Goal: Information Seeking & Learning: Learn about a topic

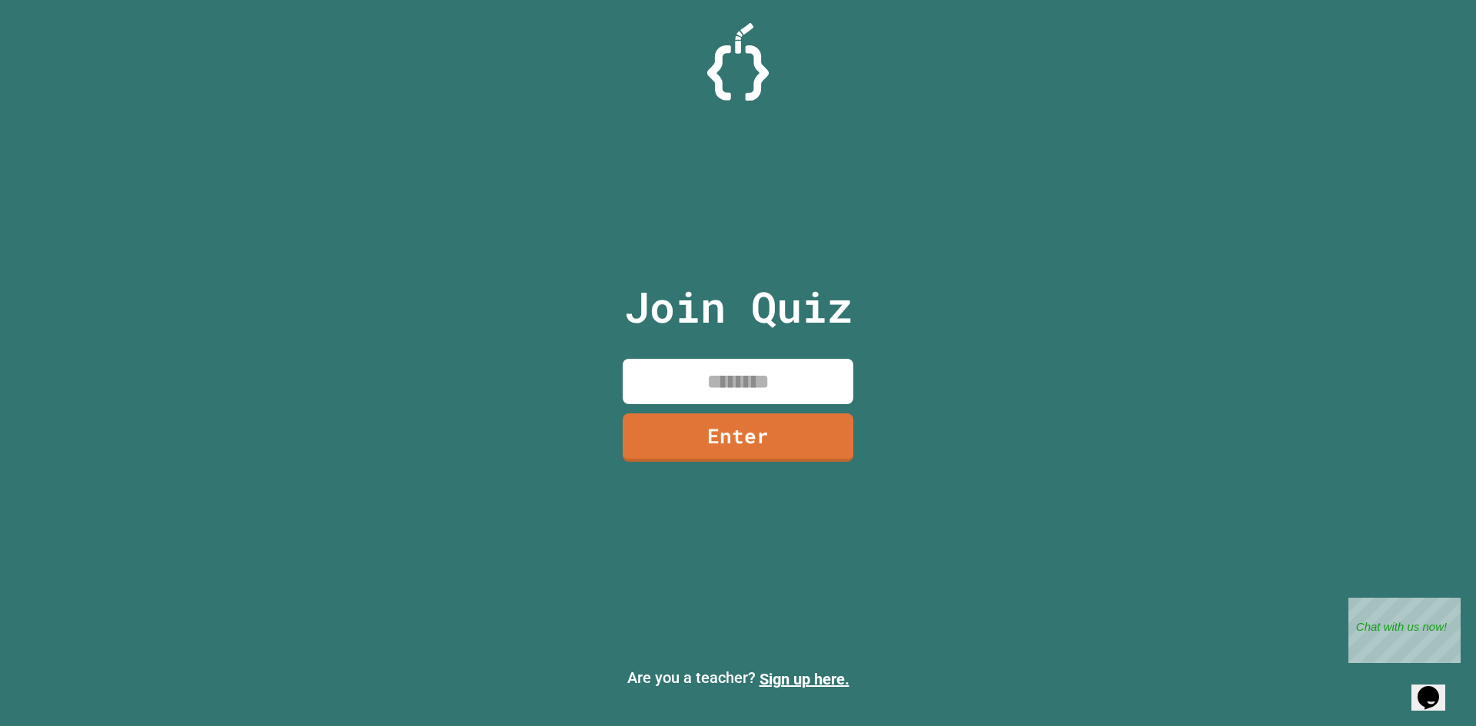
click at [758, 392] on input at bounding box center [738, 381] width 231 height 45
click at [758, 373] on input at bounding box center [738, 381] width 231 height 45
type input "********"
click at [759, 440] on link "Enter" at bounding box center [738, 435] width 224 height 51
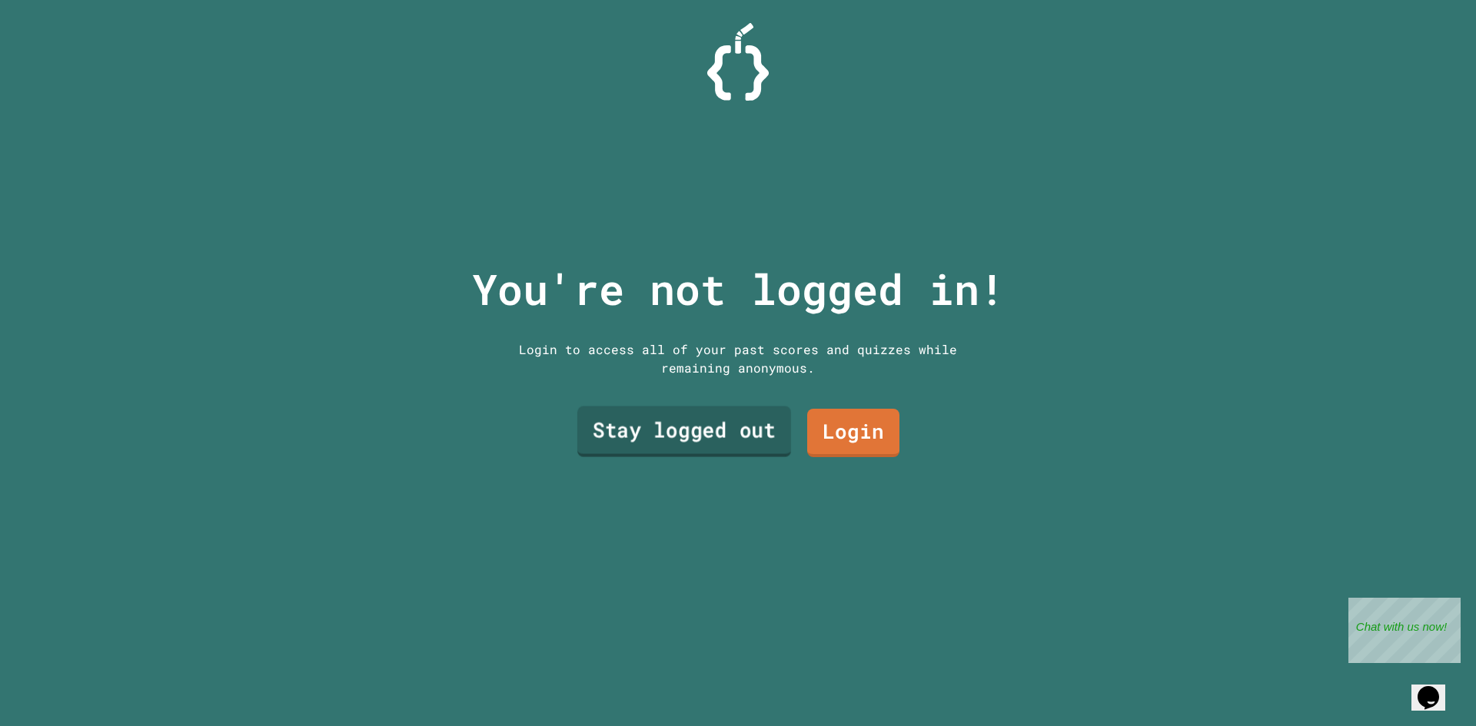
click at [718, 440] on link "Stay logged out" at bounding box center [684, 432] width 214 height 51
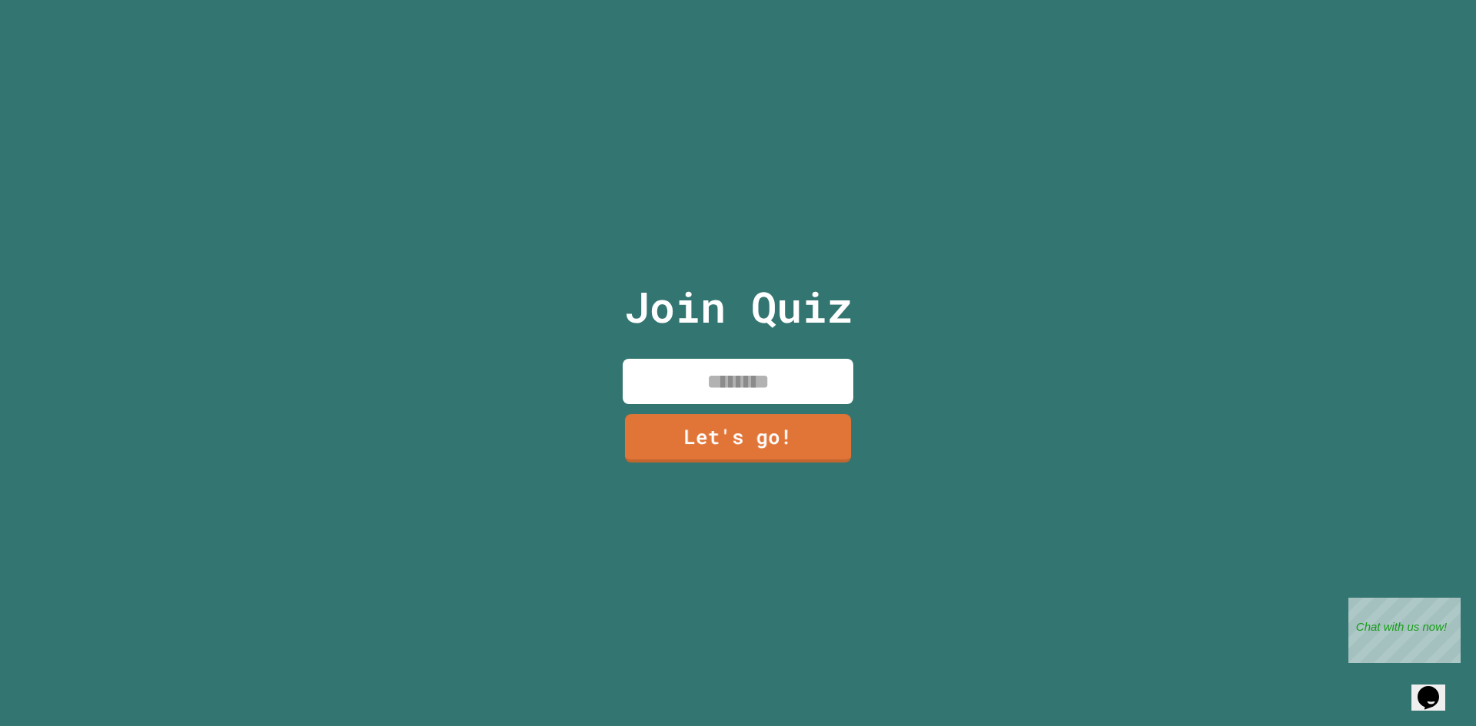
click at [787, 383] on input at bounding box center [738, 381] width 231 height 45
type input "****"
click at [716, 440] on link "Let's go!" at bounding box center [738, 435] width 228 height 51
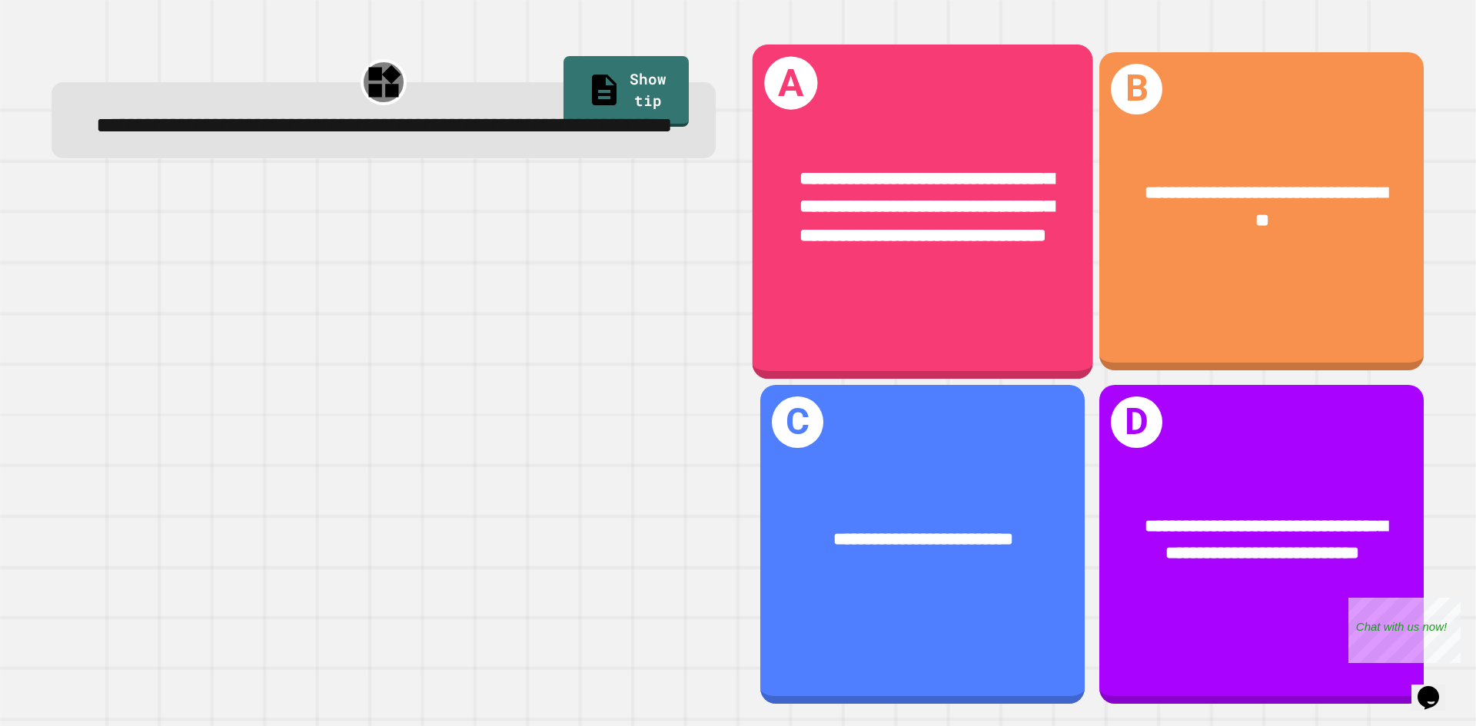
click at [882, 133] on div "**********" at bounding box center [923, 207] width 341 height 161
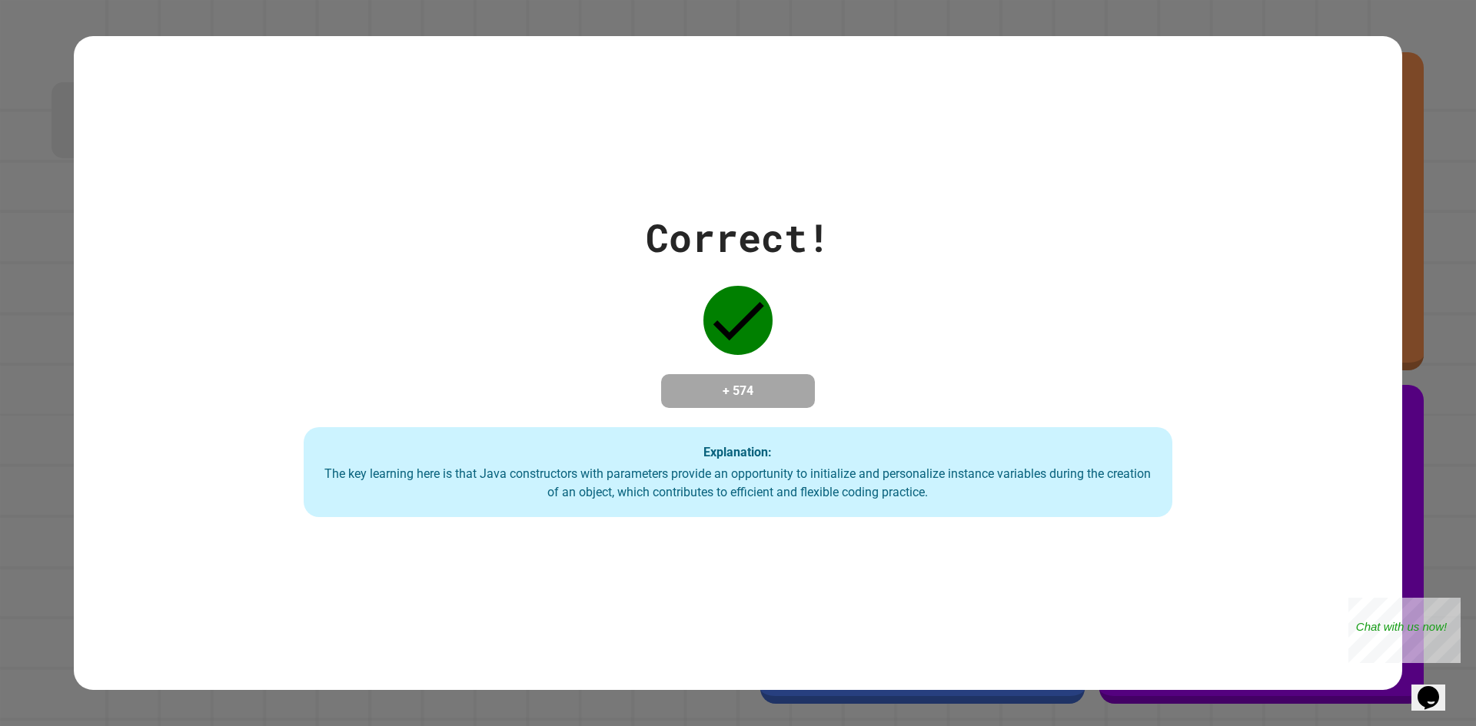
click at [868, 211] on div "Correct! + 574 Explanation: The key learning here is that Java constructors wit…" at bounding box center [738, 363] width 1241 height 309
click at [1444, 198] on div "Correct! + 574 Explanation: The key learning here is that Java constructors wit…" at bounding box center [738, 363] width 1476 height 726
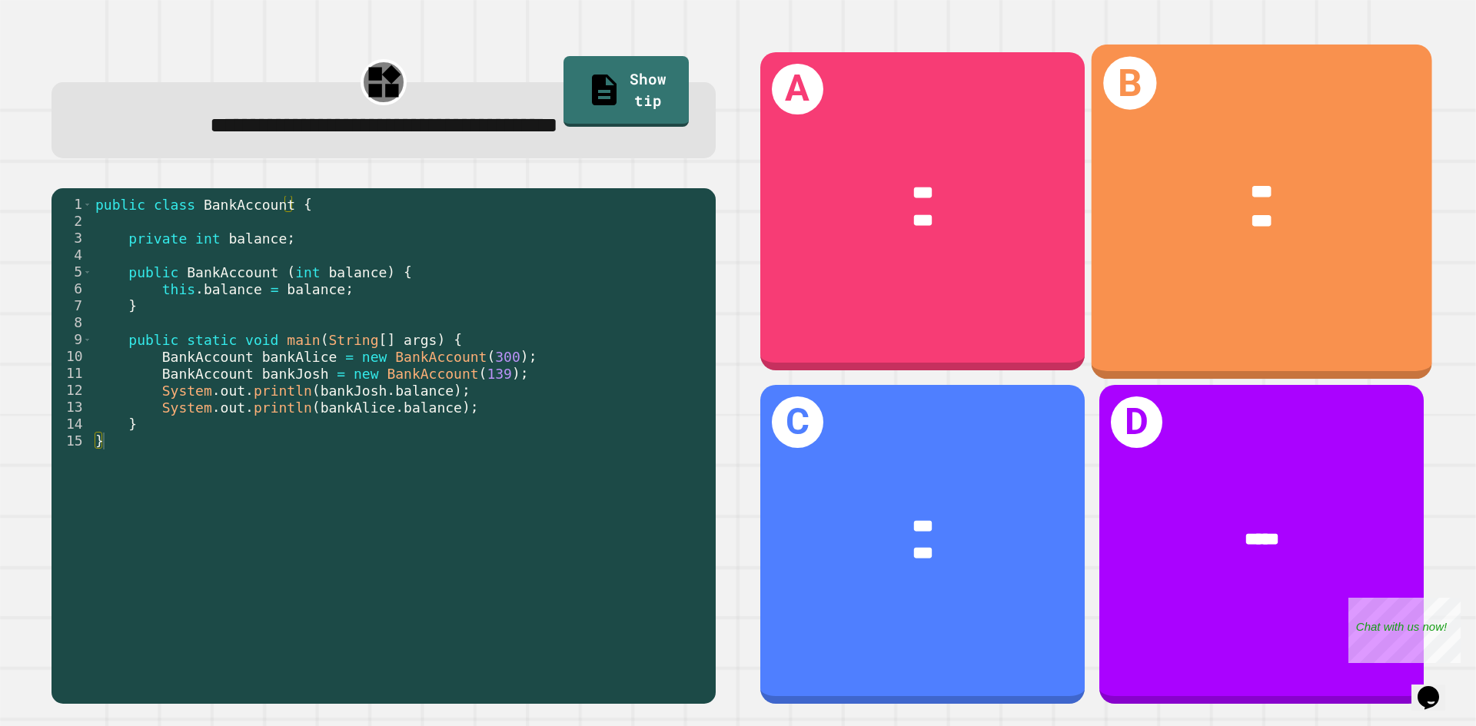
click at [1237, 268] on div "B *** ***" at bounding box center [1262, 211] width 341 height 334
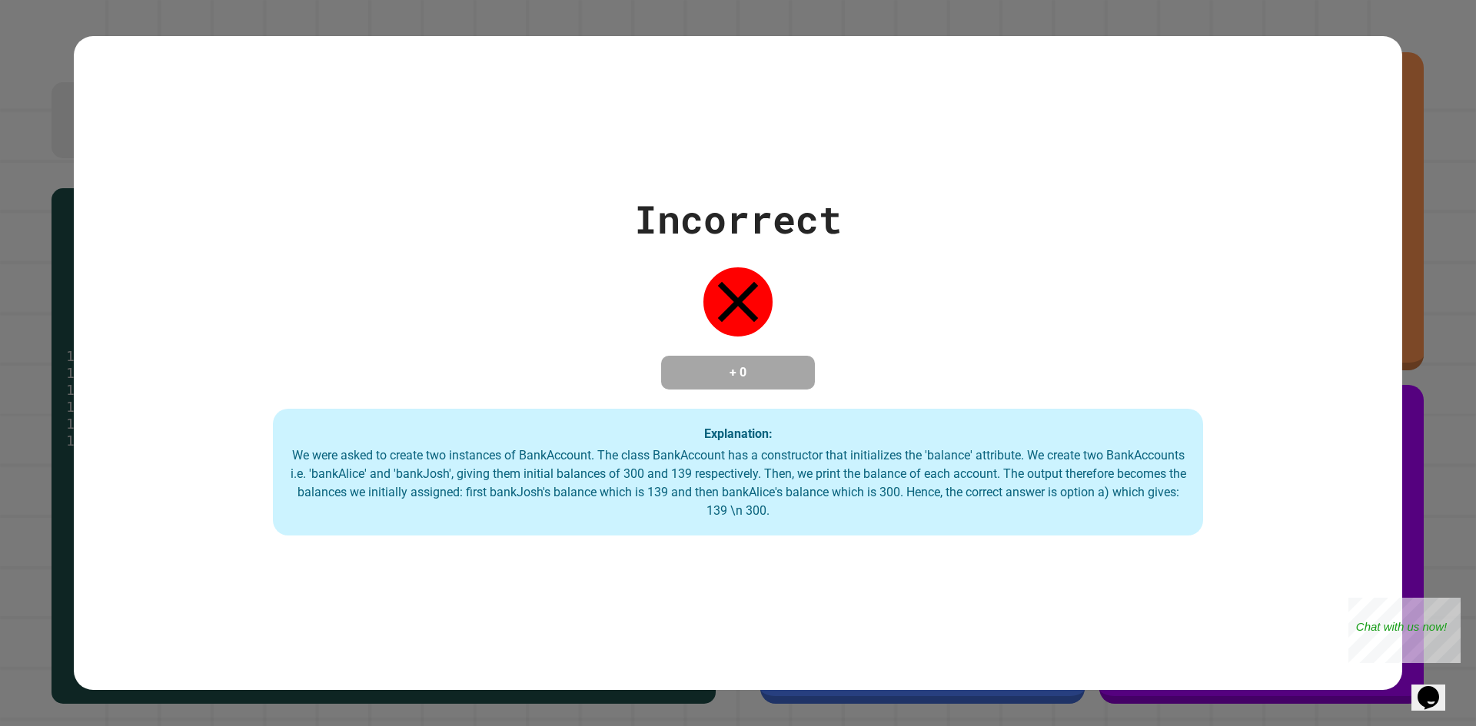
click at [1425, 322] on div "Incorrect + 0 Explanation: We were asked to create two instances of BankAccount…" at bounding box center [738, 363] width 1476 height 726
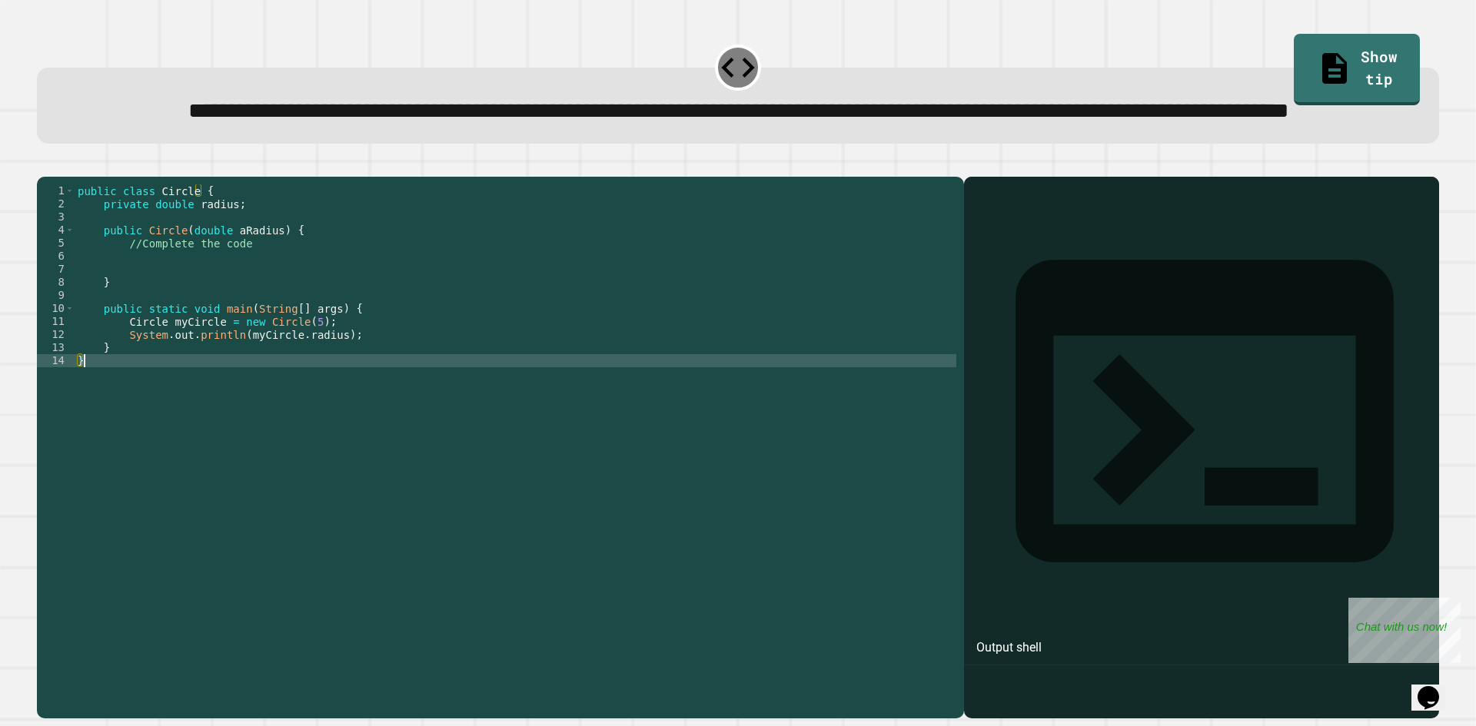
click at [433, 420] on div "public class Circle { private double radius ; public Circle ( double aRadius ) …" at bounding box center [516, 412] width 882 height 457
click at [452, 397] on div "public class Circle { private double radius ; public Circle ( double aRadius ) …" at bounding box center [516, 412] width 882 height 457
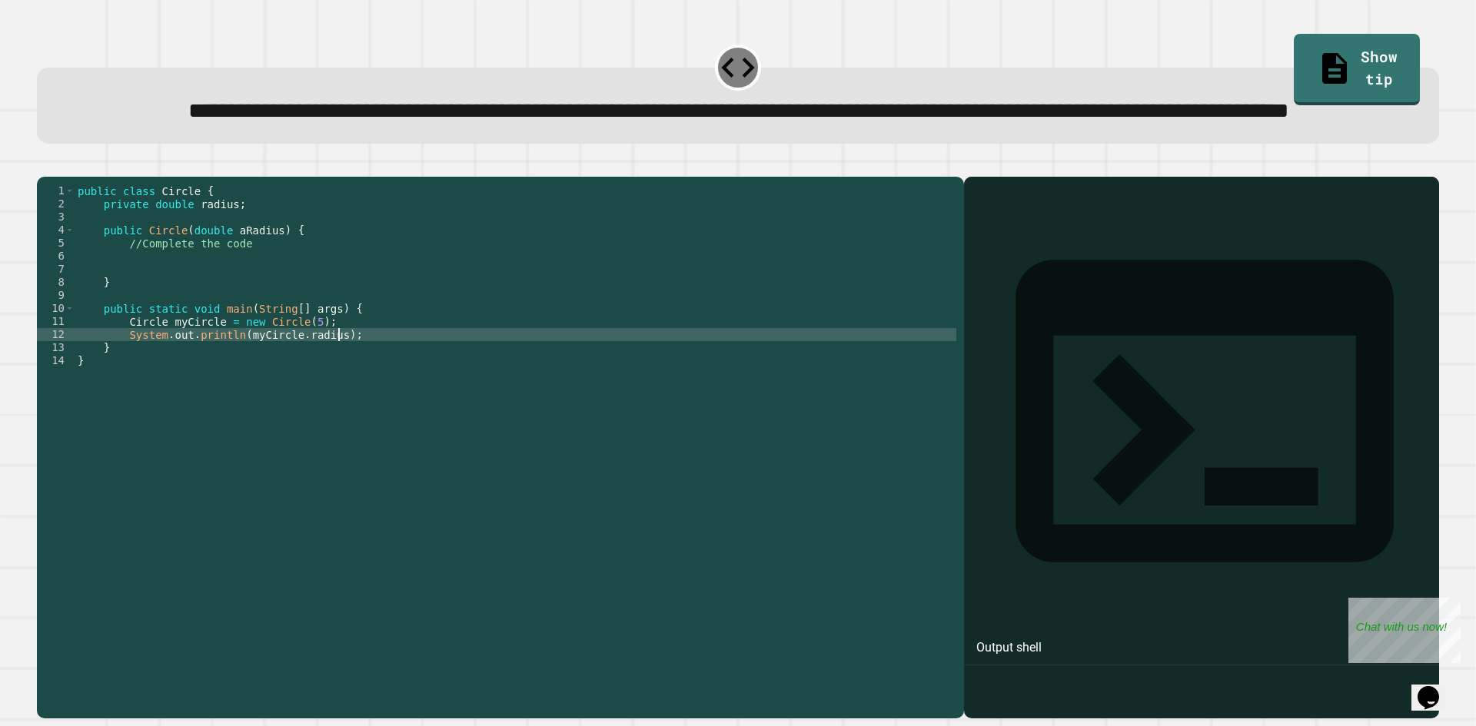
type textarea "**********"
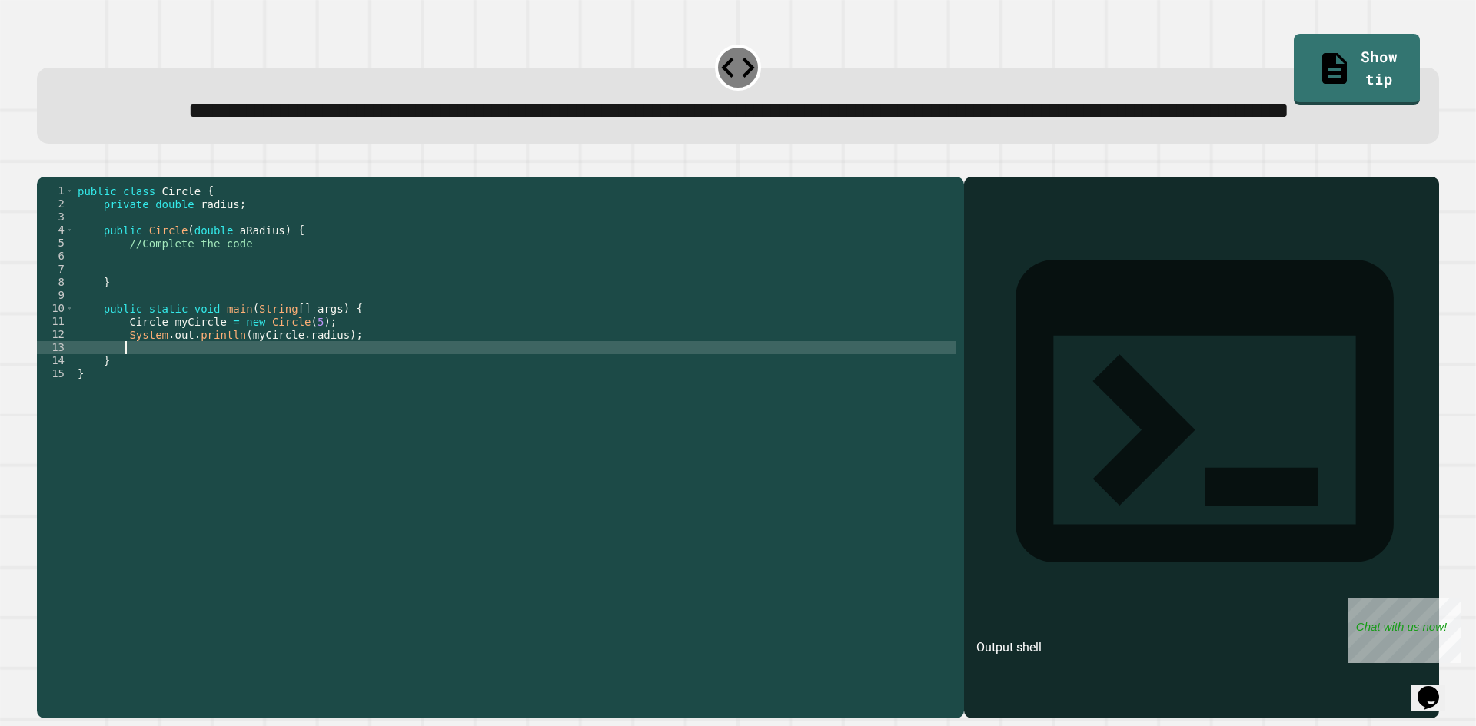
scroll to position [0, 2]
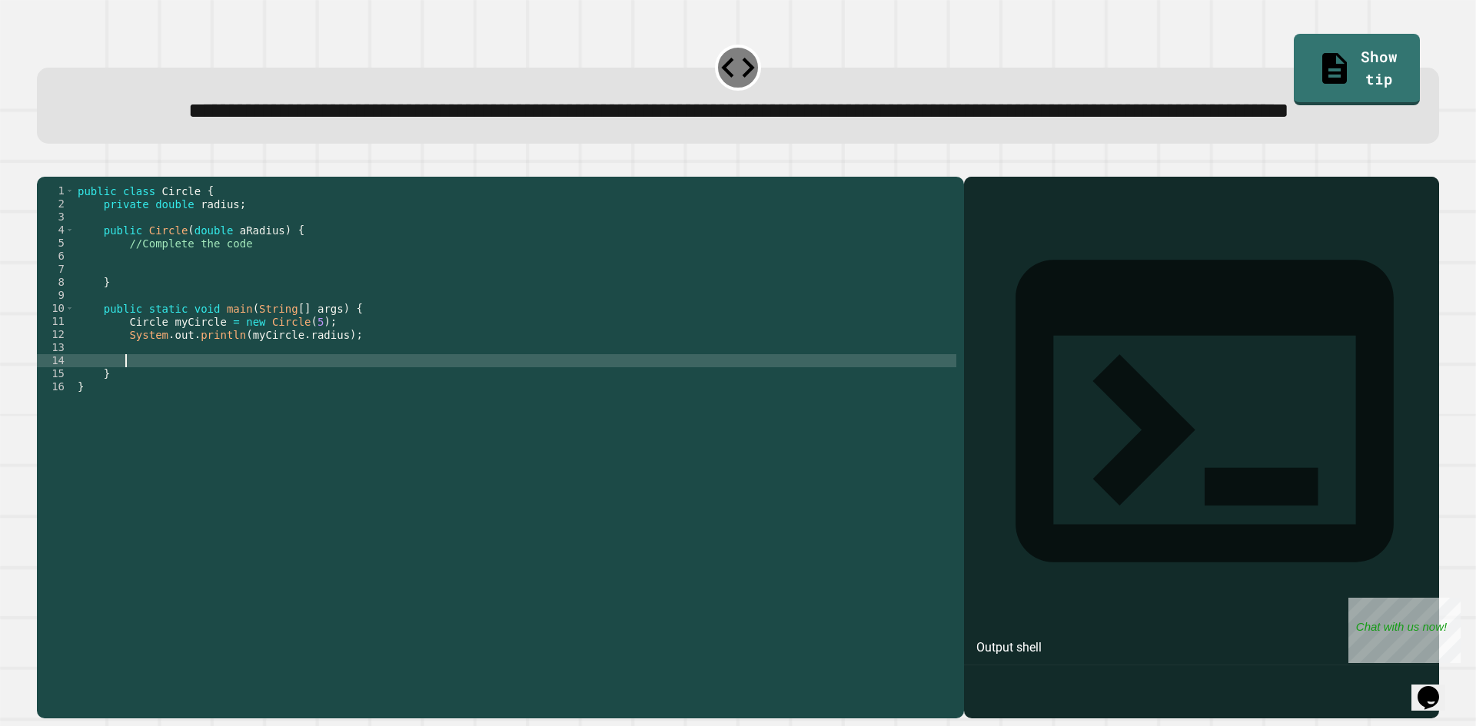
click at [45, 164] on icon "button" at bounding box center [45, 164] width 0 height 0
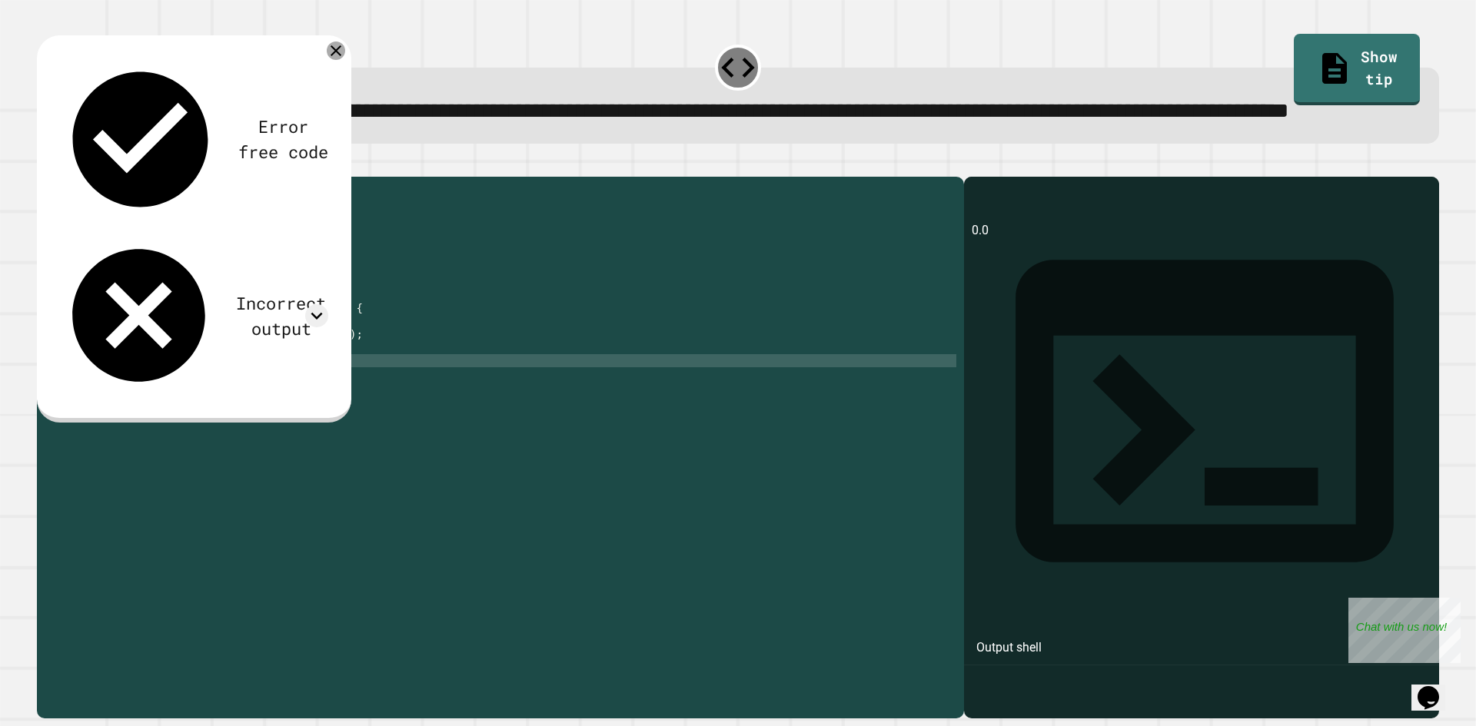
click at [341, 60] on icon at bounding box center [336, 51] width 18 height 18
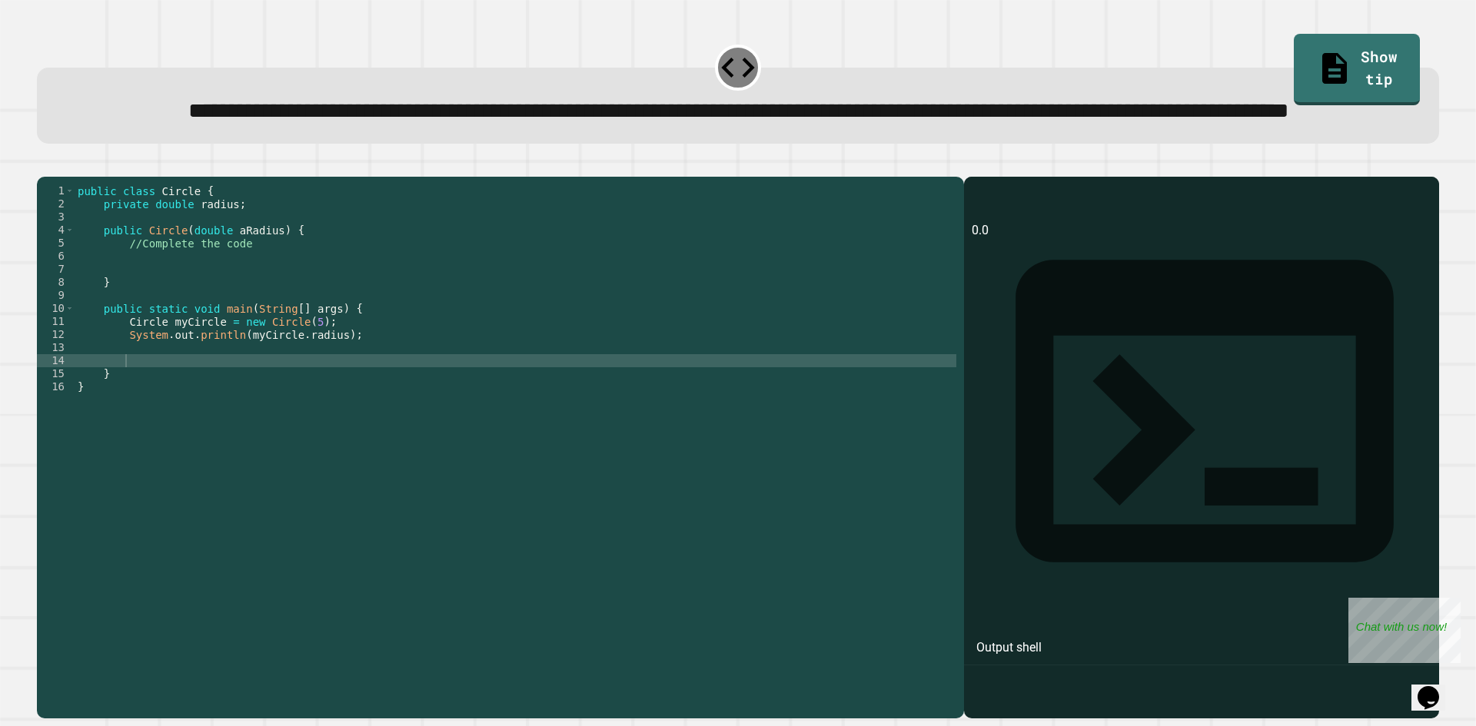
click at [156, 418] on div "public class Circle { private double radius ; public Circle ( double aRadius ) …" at bounding box center [516, 412] width 882 height 457
click at [160, 410] on div "public class Circle { private double radius ; public Circle ( double aRadius ) …" at bounding box center [516, 412] width 882 height 457
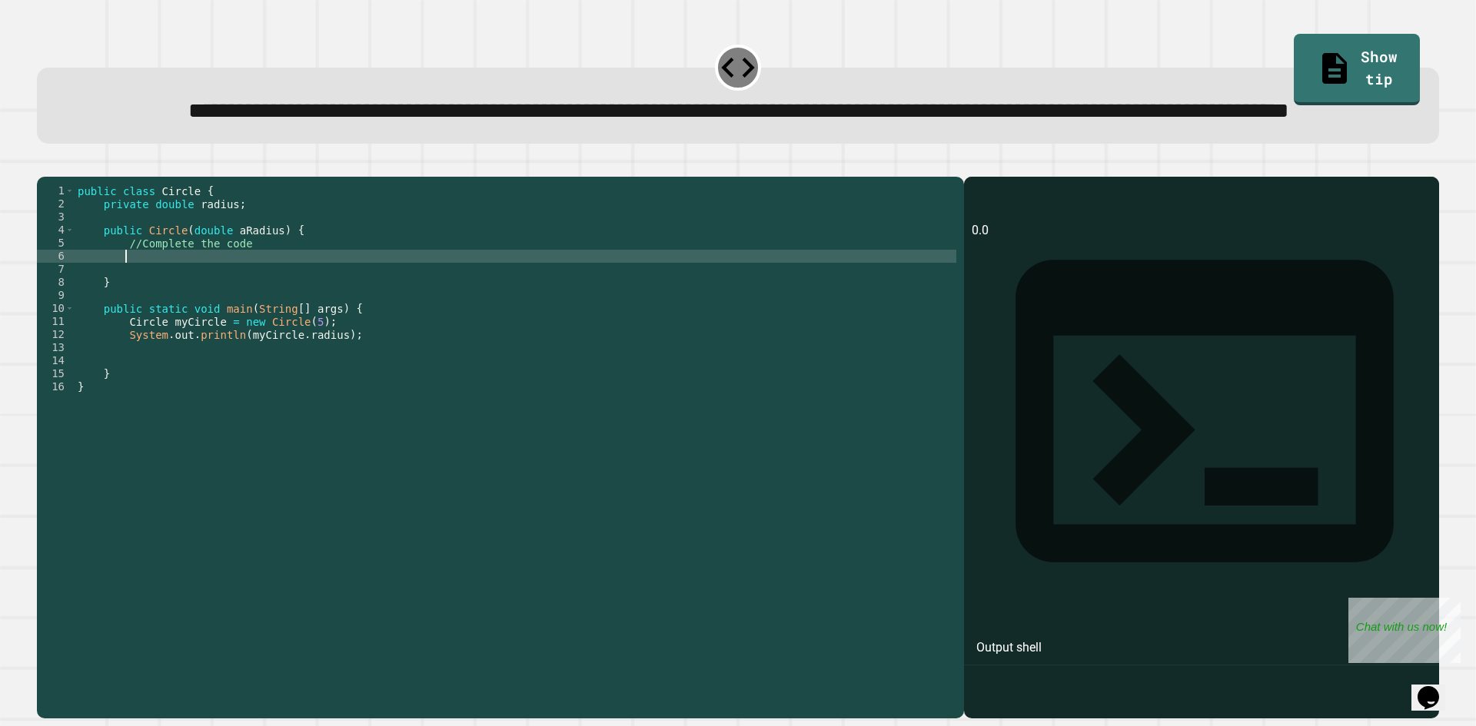
click at [178, 321] on div "public class Circle { private double radius ; public Circle ( double aRadius ) …" at bounding box center [516, 412] width 882 height 457
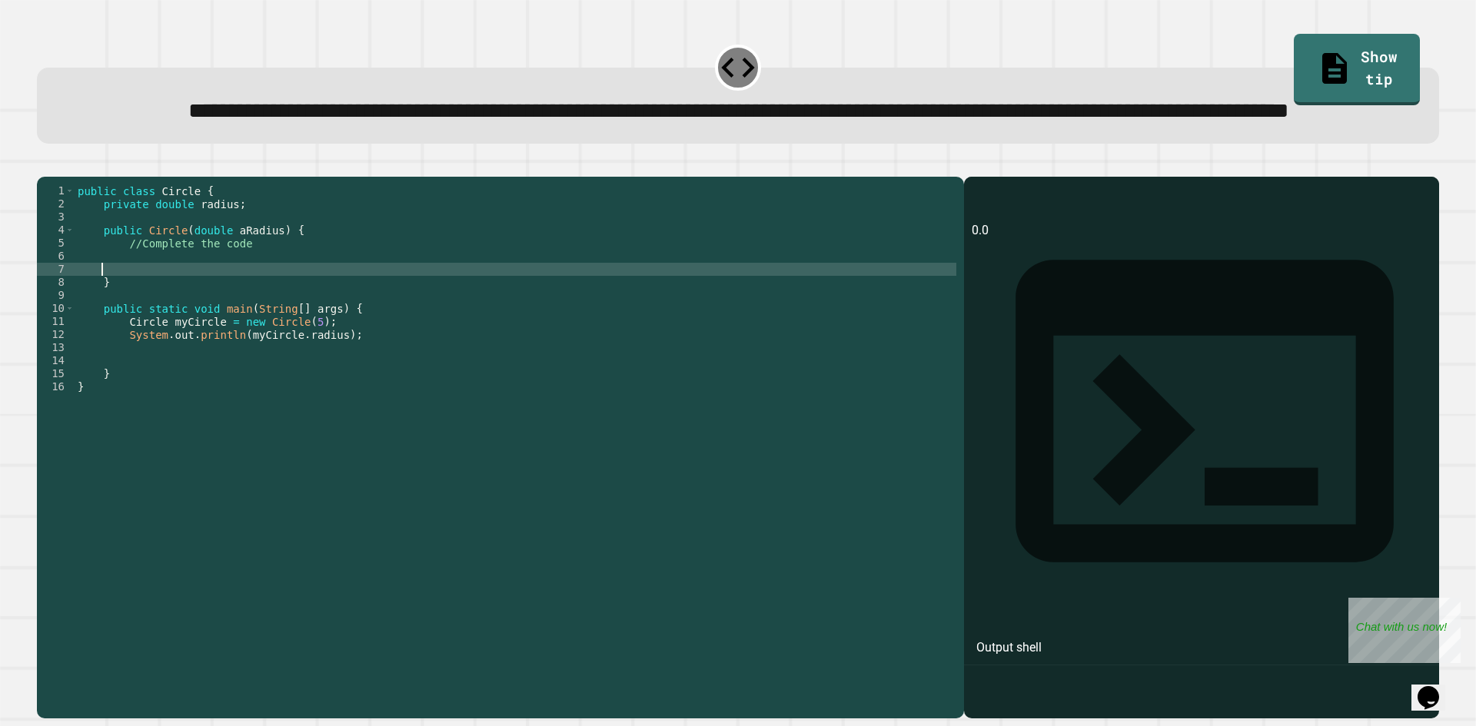
click at [177, 331] on div "public class Circle { private double radius ; public Circle ( double aRadius ) …" at bounding box center [516, 412] width 882 height 457
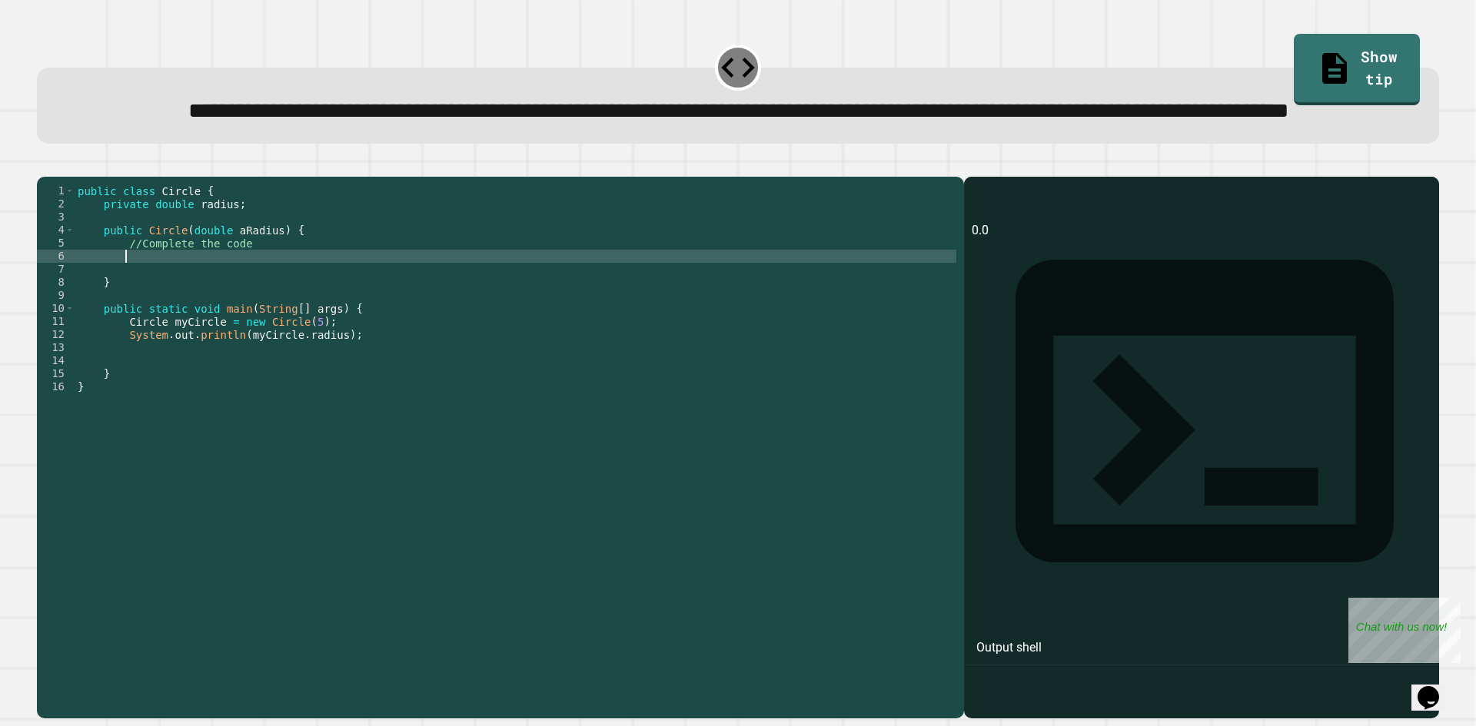
click at [192, 315] on div "public class Circle { private double radius ; public Circle ( double aRadius ) …" at bounding box center [516, 412] width 882 height 457
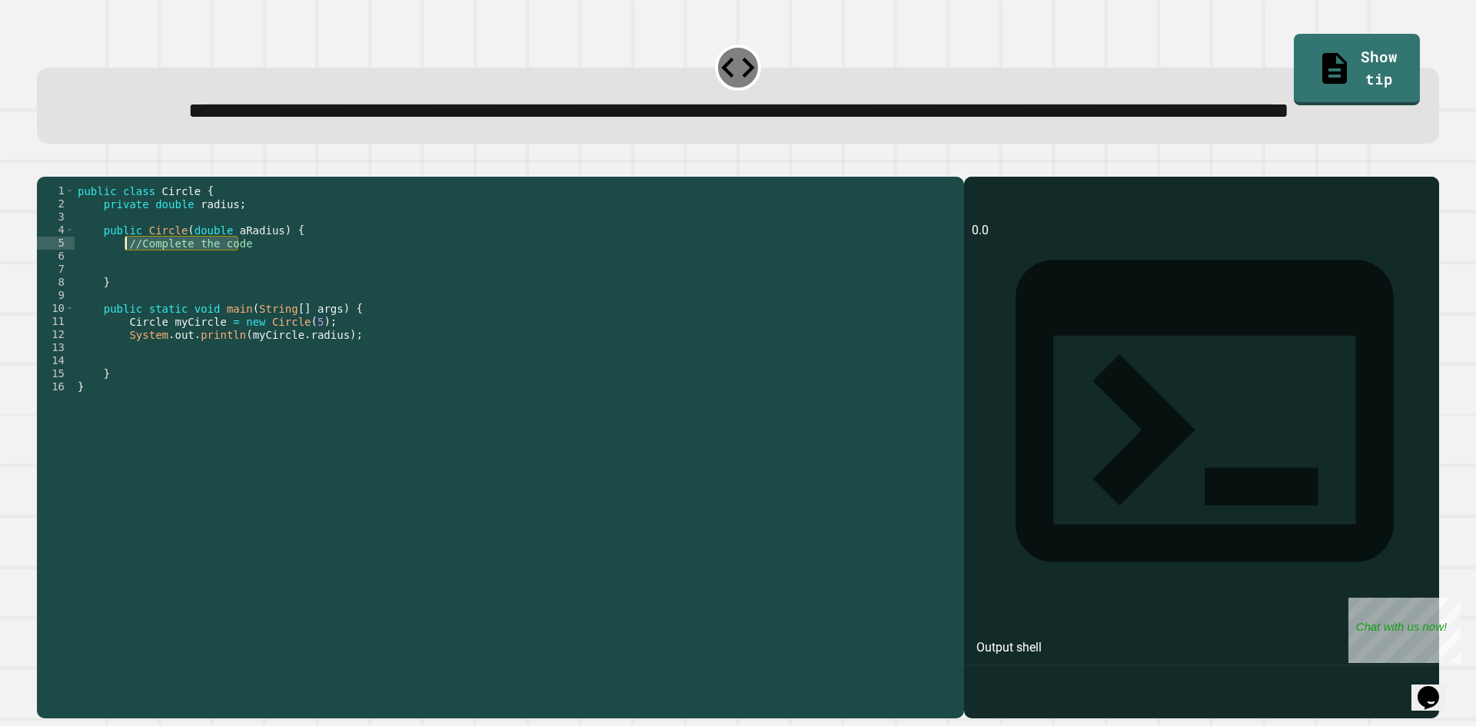
drag, startPoint x: 250, startPoint y: 304, endPoint x: 125, endPoint y: 304, distance: 125.3
click at [125, 304] on div "public class Circle { private double radius ; public Circle ( double aRadius ) …" at bounding box center [516, 412] width 882 height 457
type textarea "**********"
type textarea "*"
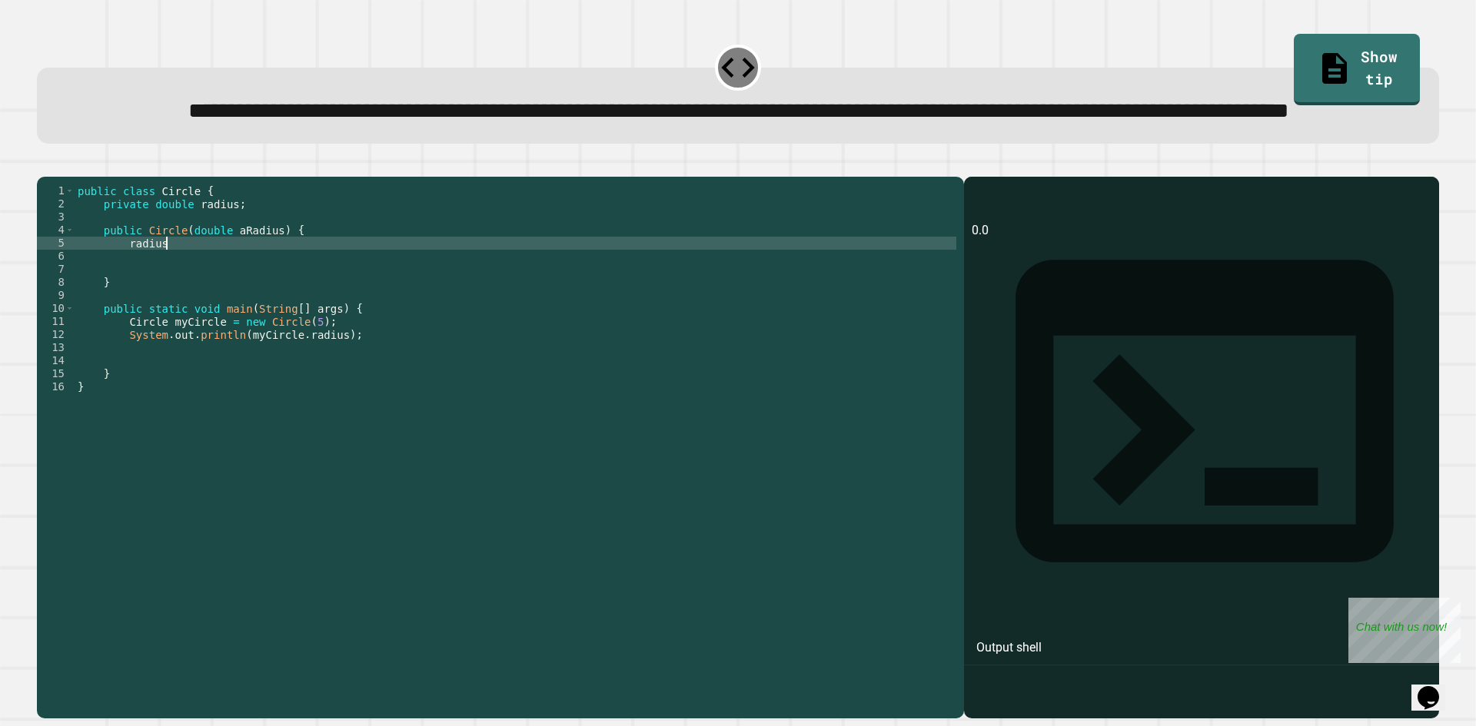
scroll to position [0, 5]
type textarea "*"
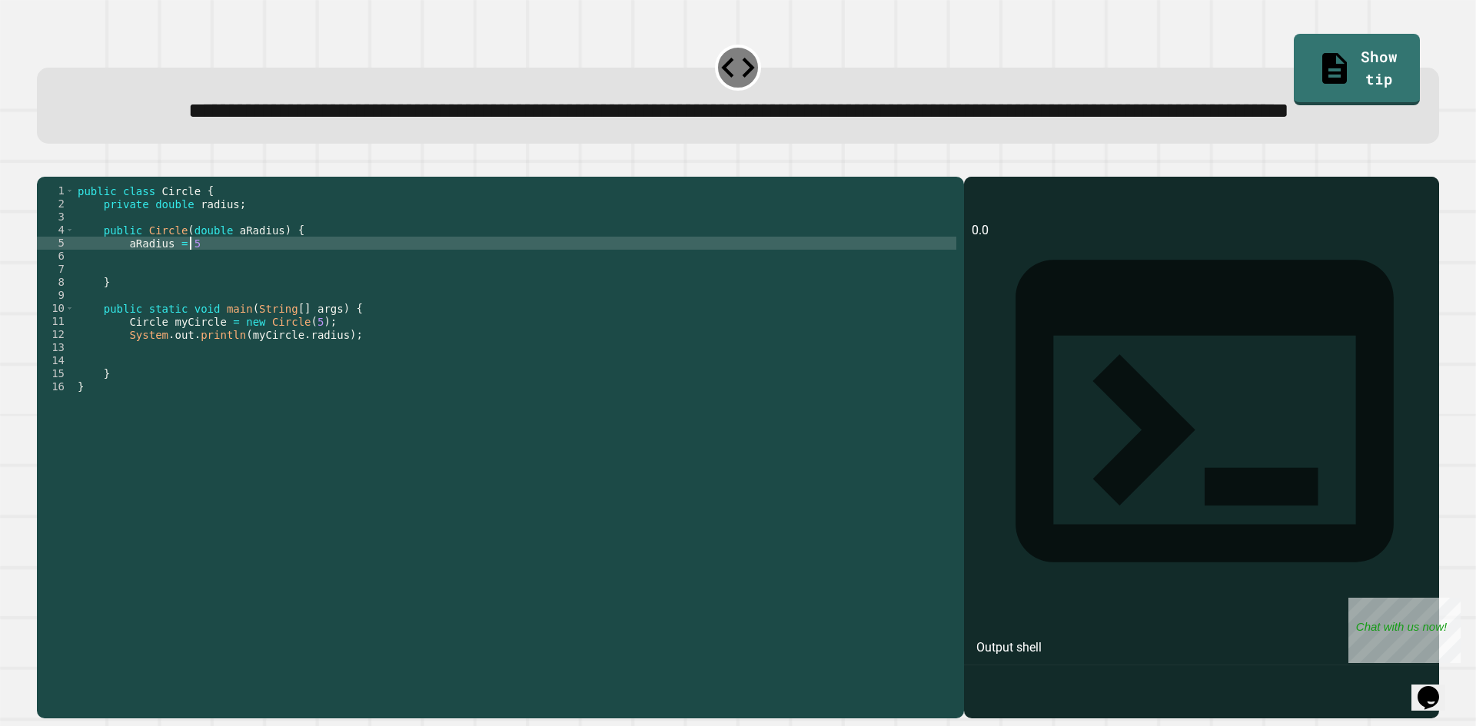
type textarea "**********"
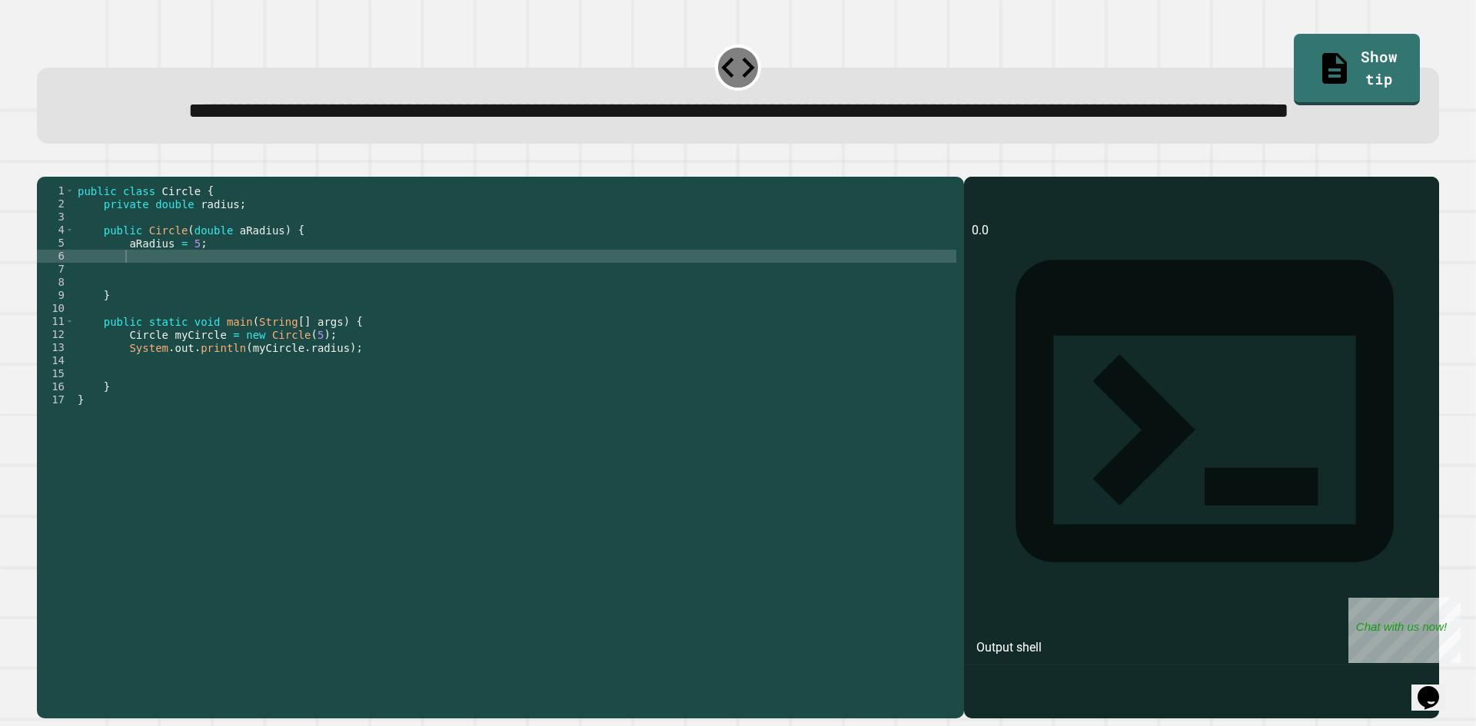
click at [58, 179] on icon "button" at bounding box center [55, 173] width 8 height 11
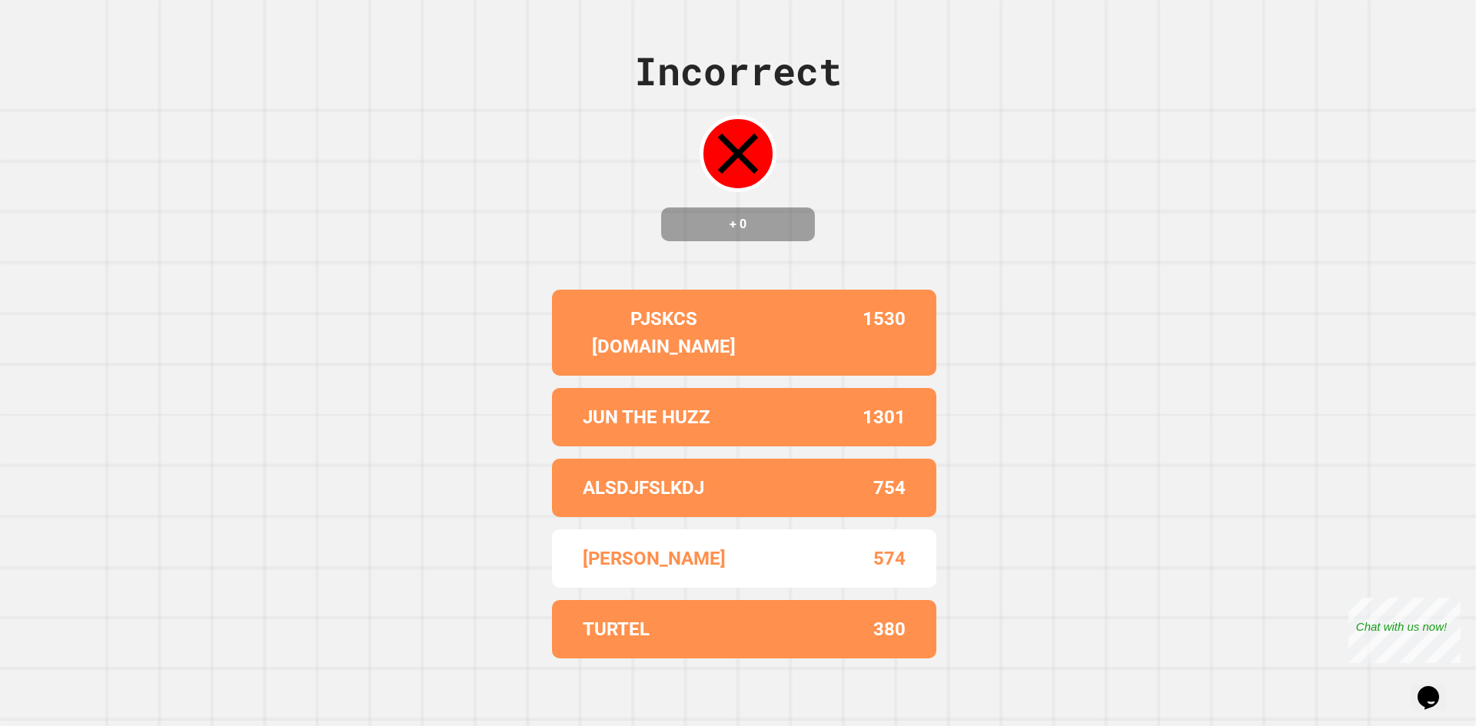
click at [1440, 185] on div "Incorrect + 0 PJSKCS [DOMAIN_NAME] [DATE] THE HUZZ 1301 ALSDJFSLKDJ 754 [PERSON…" at bounding box center [738, 363] width 1476 height 726
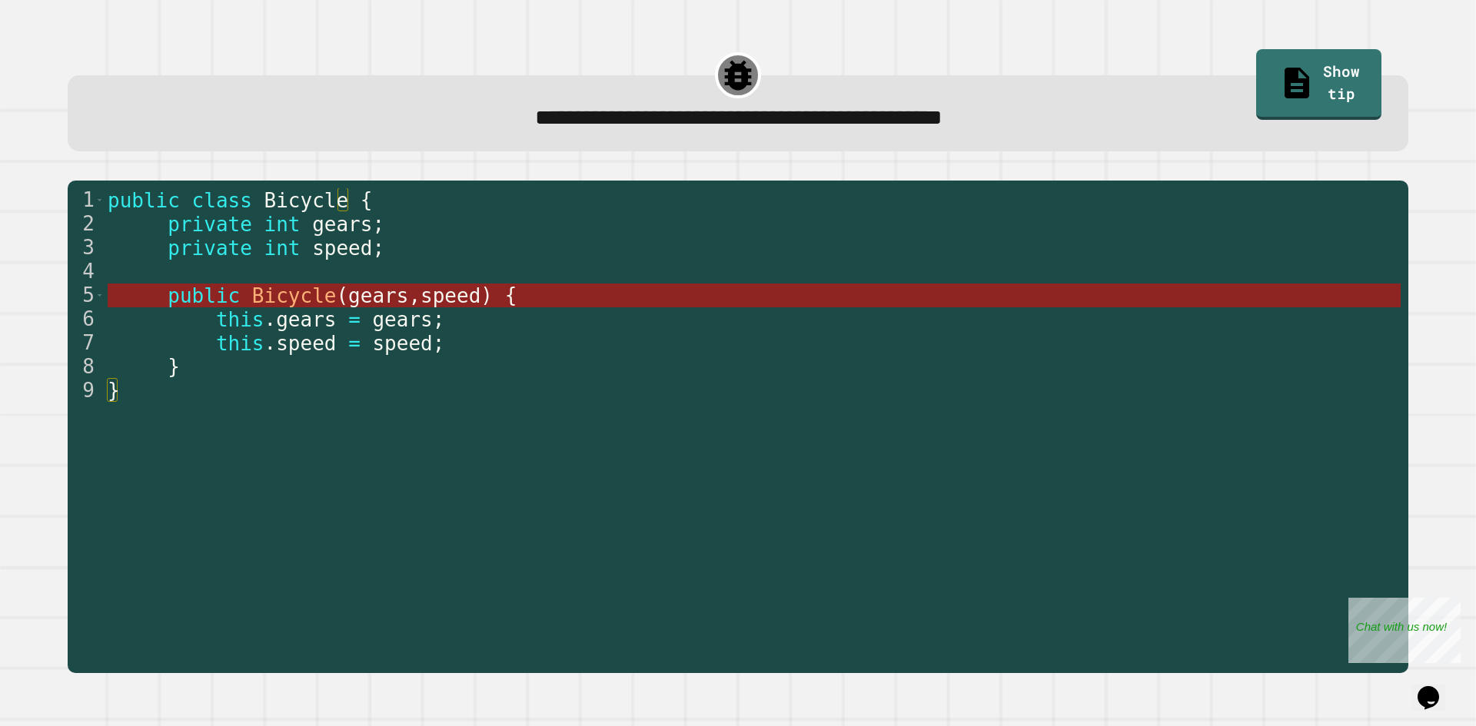
click at [420, 288] on span "speed" at bounding box center [450, 295] width 60 height 23
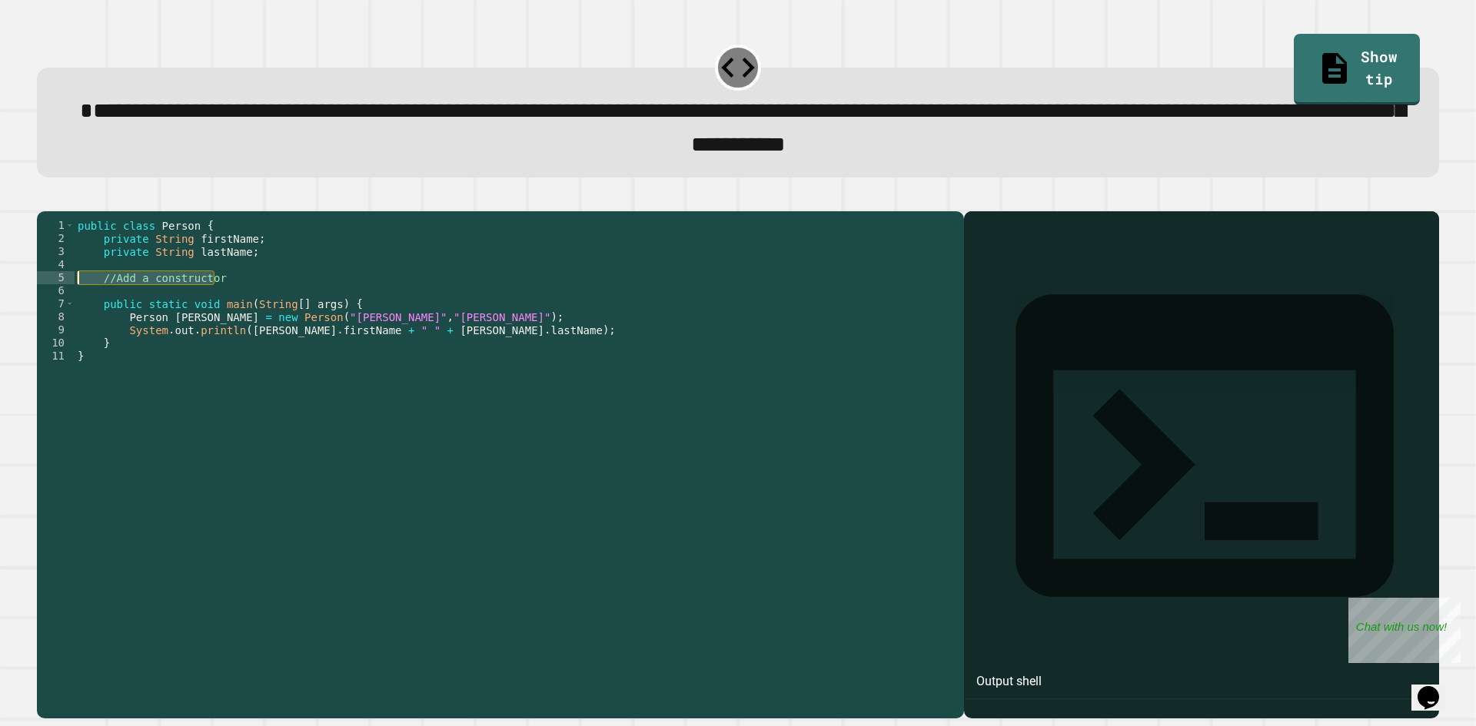
drag, startPoint x: 245, startPoint y: 301, endPoint x: 68, endPoint y: 303, distance: 176.8
click at [68, 303] on div "1 2 3 4 5 6 7 8 9 10 11 public class Person { private String firstName ; privat…" at bounding box center [496, 434] width 919 height 431
type textarea "**********"
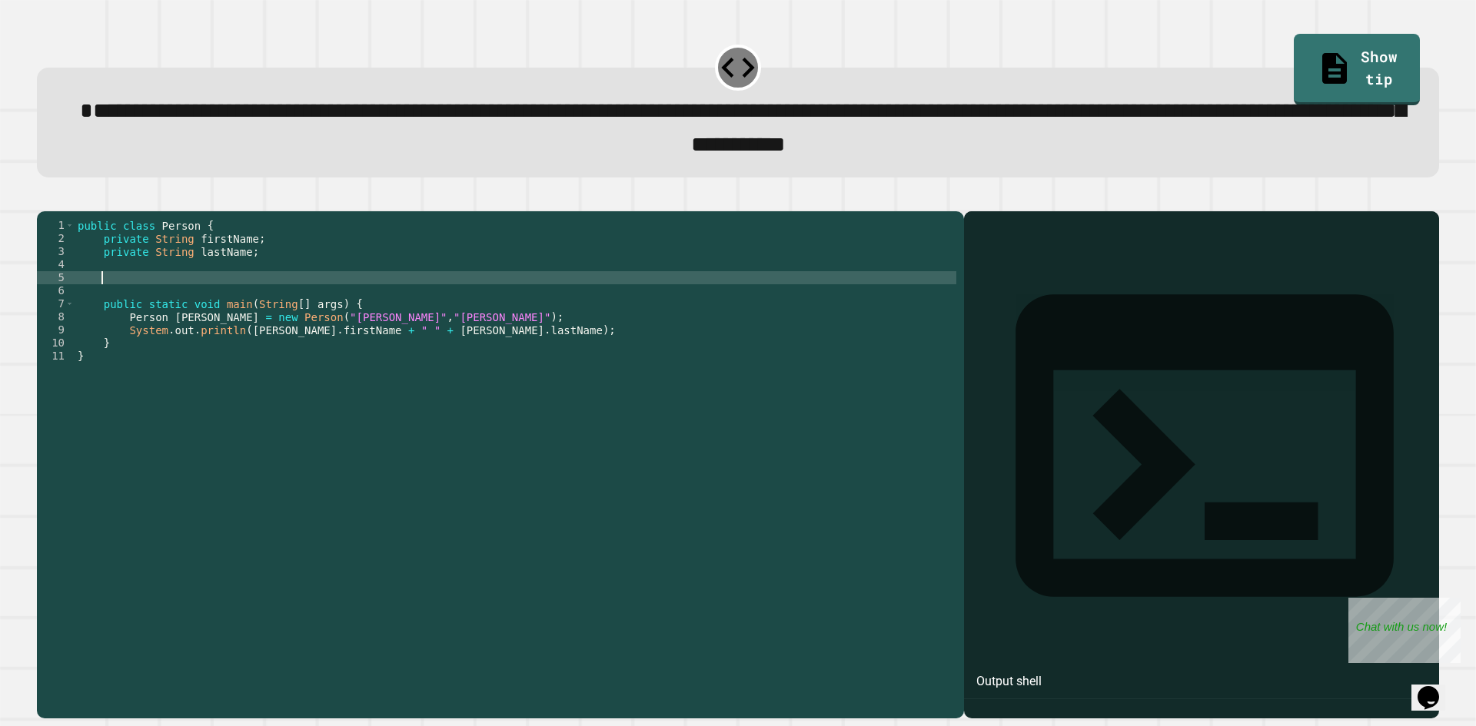
scroll to position [0, 0]
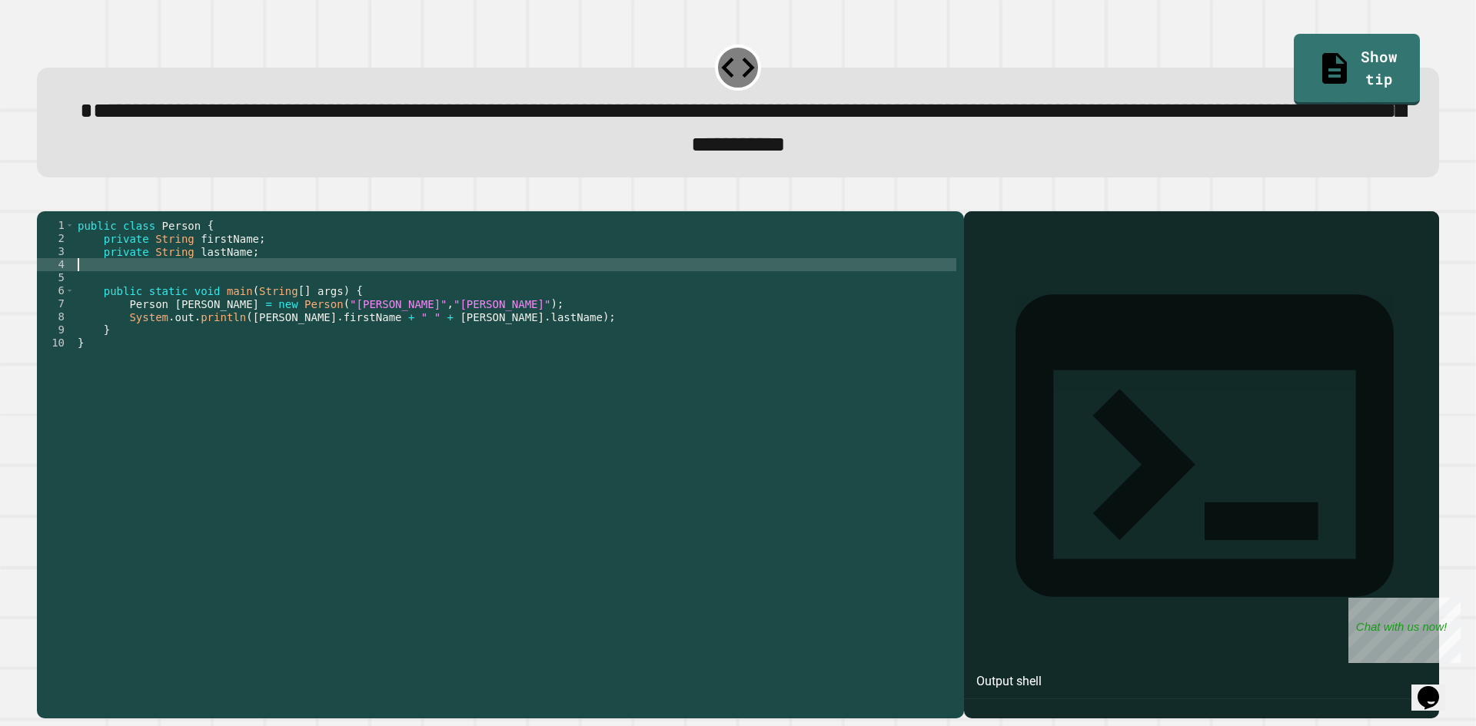
type textarea "*"
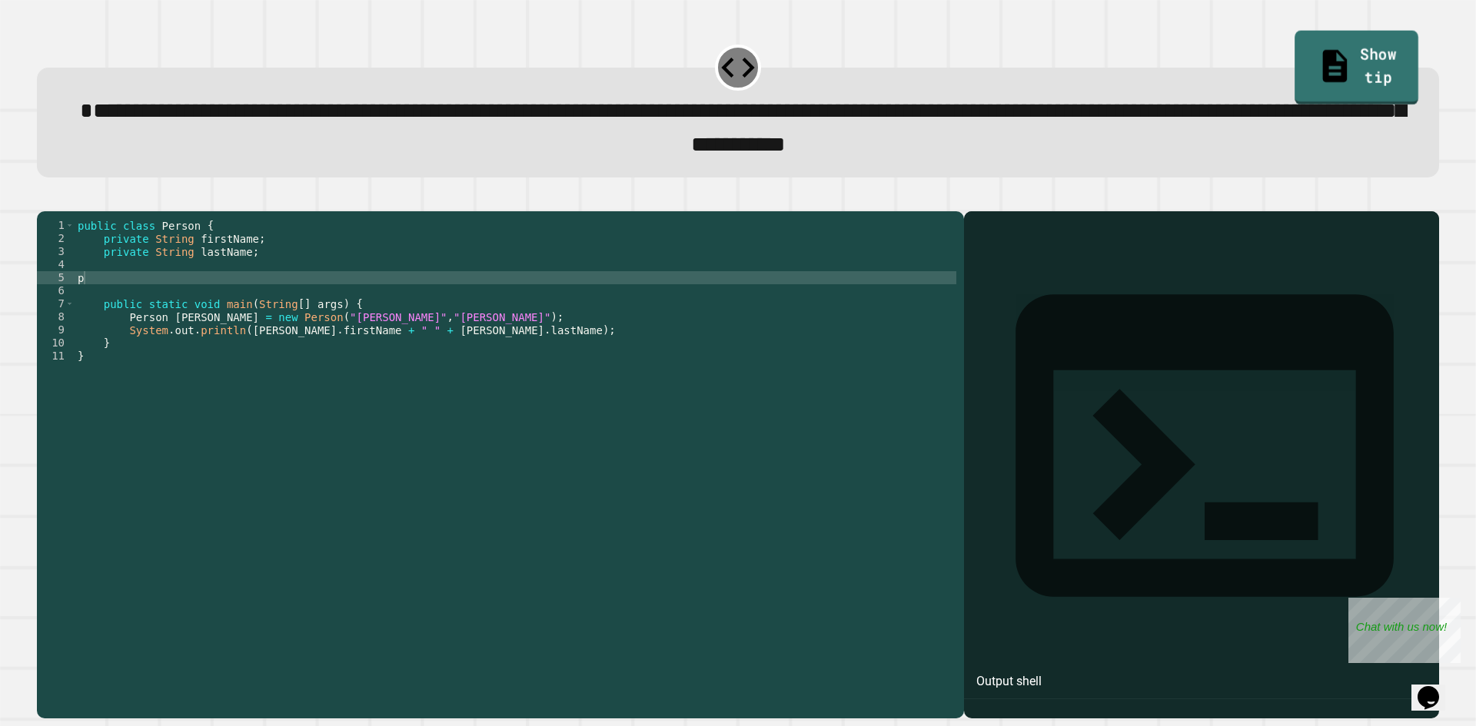
click at [1357, 50] on link "Show tip" at bounding box center [1357, 68] width 124 height 75
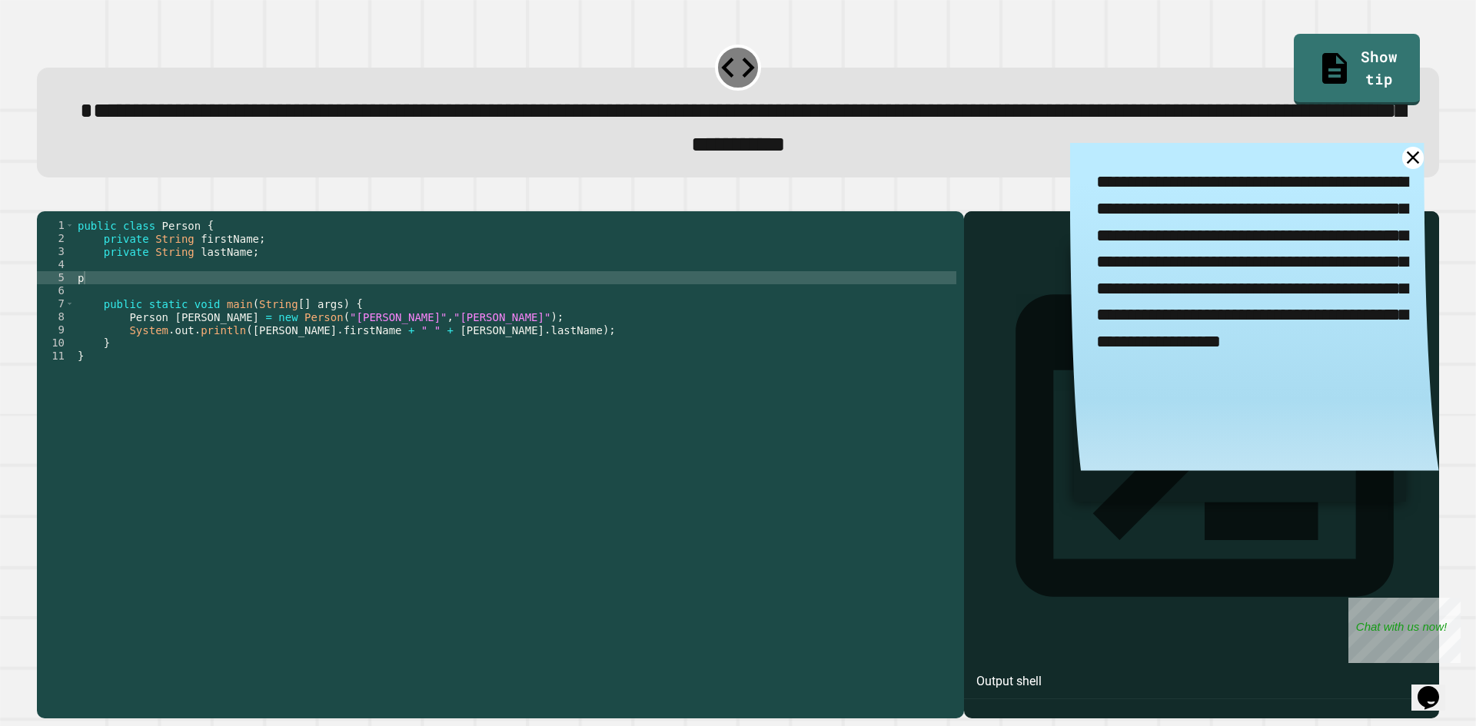
click at [361, 306] on div "public class Person { private String firstName ; private String lastName ; p pu…" at bounding box center [516, 447] width 882 height 457
type textarea "*"
click at [45, 198] on icon "button" at bounding box center [45, 198] width 0 height 0
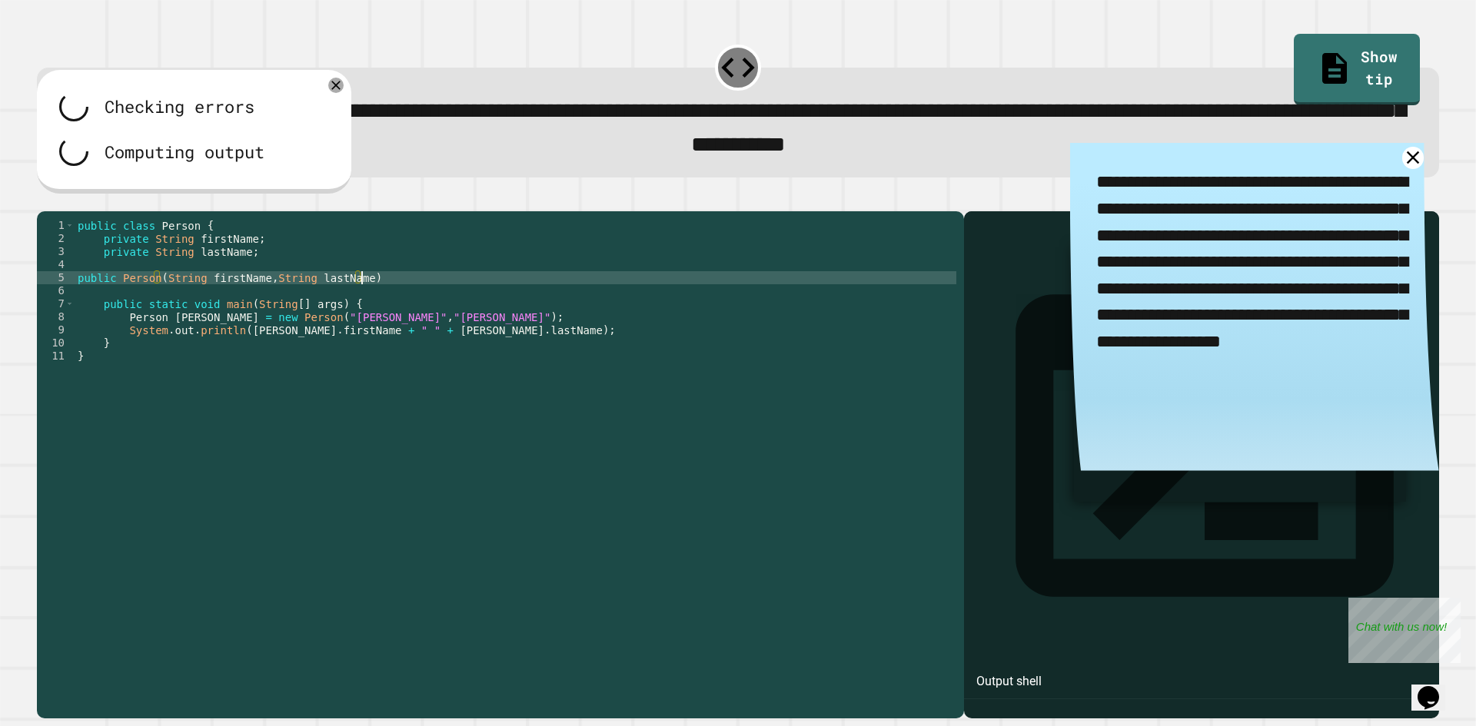
click at [397, 304] on div "public class Person { private String firstName ; private String lastName ; publ…" at bounding box center [516, 447] width 882 height 457
type textarea "**********"
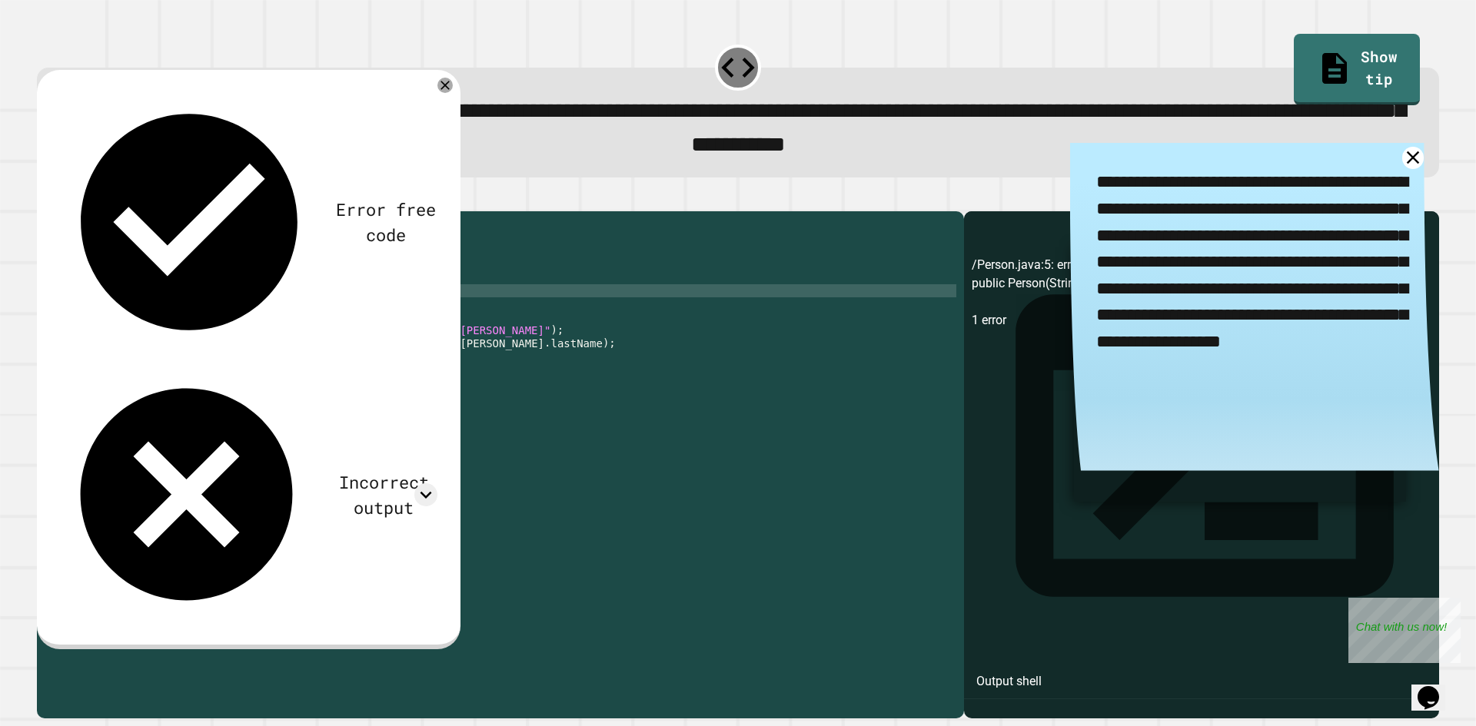
scroll to position [0, 1]
click at [370, 305] on div "public class Person { private String firstName ; private String lastName ; publ…" at bounding box center [516, 447] width 882 height 457
click at [354, 317] on div "public class Person { private String firstName ; private String lastName ; publ…" at bounding box center [516, 447] width 882 height 457
click at [400, 304] on div "public class Person { private String firstName ; private String lastName ; publ…" at bounding box center [516, 447] width 882 height 457
type textarea "**********"
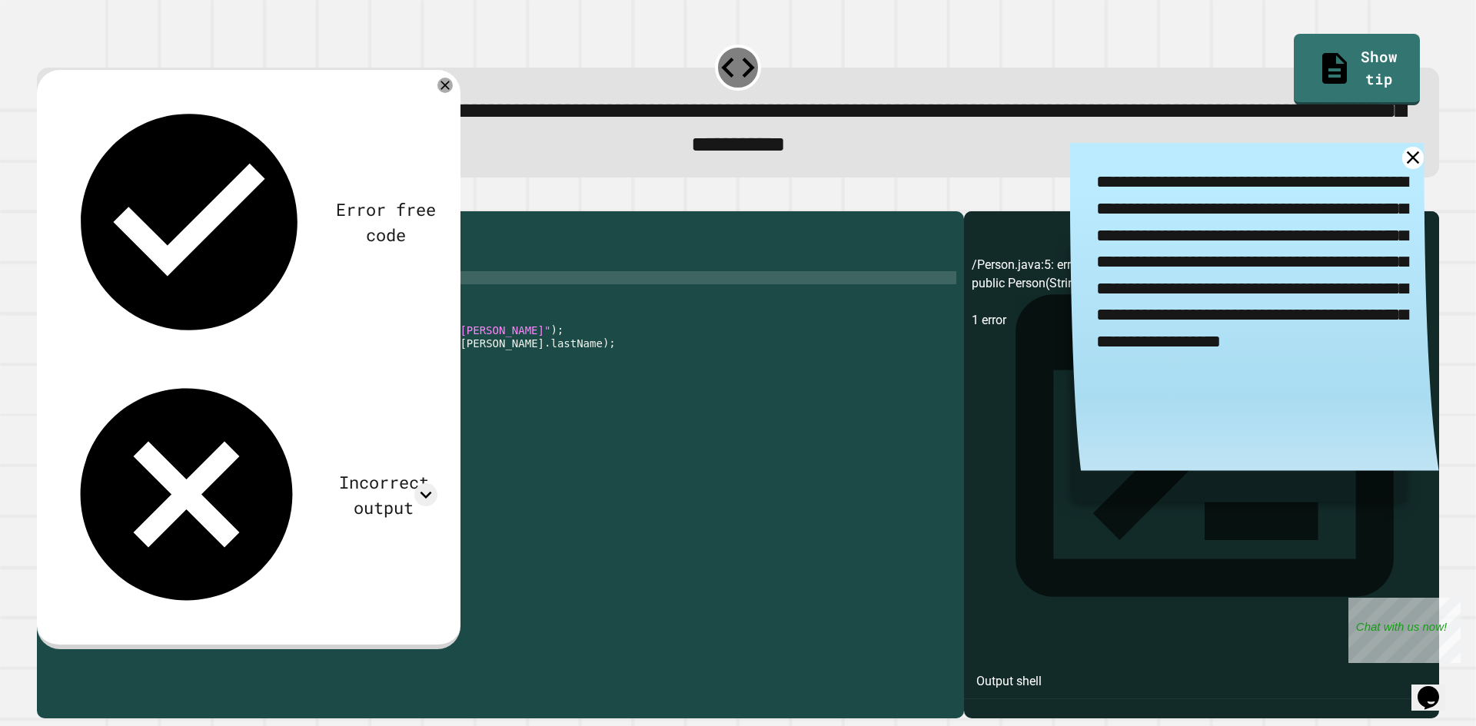
scroll to position [0, 20]
click at [111, 330] on div "public class Person { private String firstName ; private String lastName ; publ…" at bounding box center [516, 447] width 882 height 457
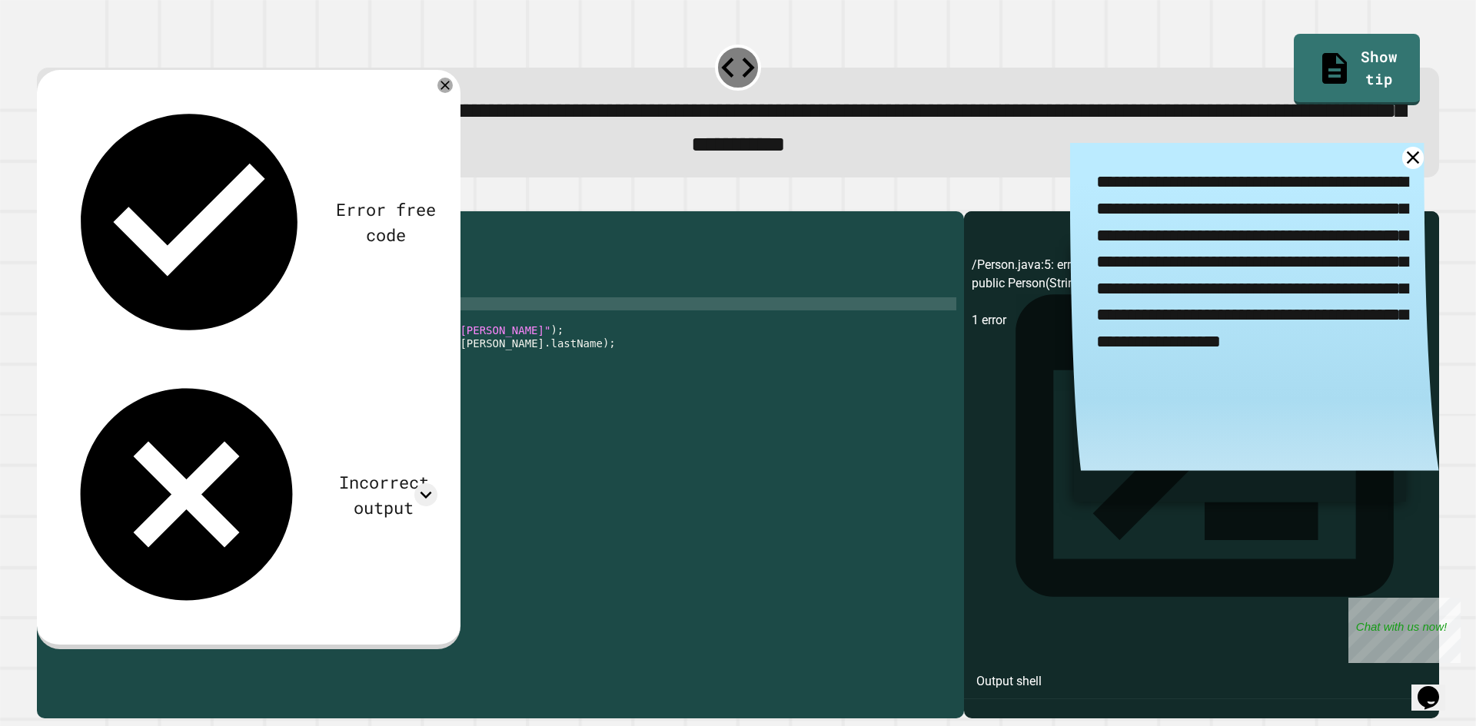
scroll to position [0, 0]
click at [125, 319] on div "public class Person { private String firstName ; private String lastName ; publ…" at bounding box center [516, 447] width 882 height 457
type textarea "**********"
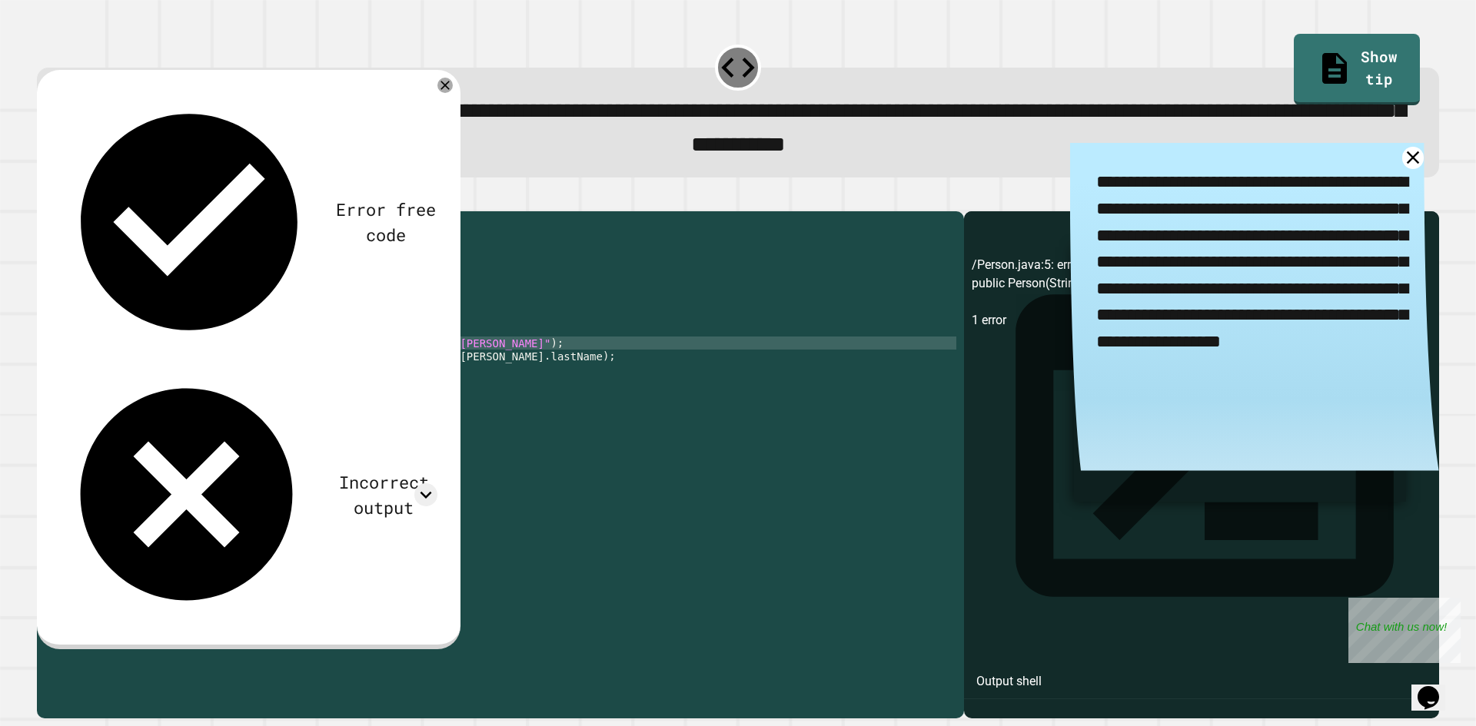
drag, startPoint x: 125, startPoint y: 319, endPoint x: 556, endPoint y: 369, distance: 434.1
click at [556, 369] on div "public class Person { private String firstName ; private String lastName ; publ…" at bounding box center [516, 447] width 882 height 457
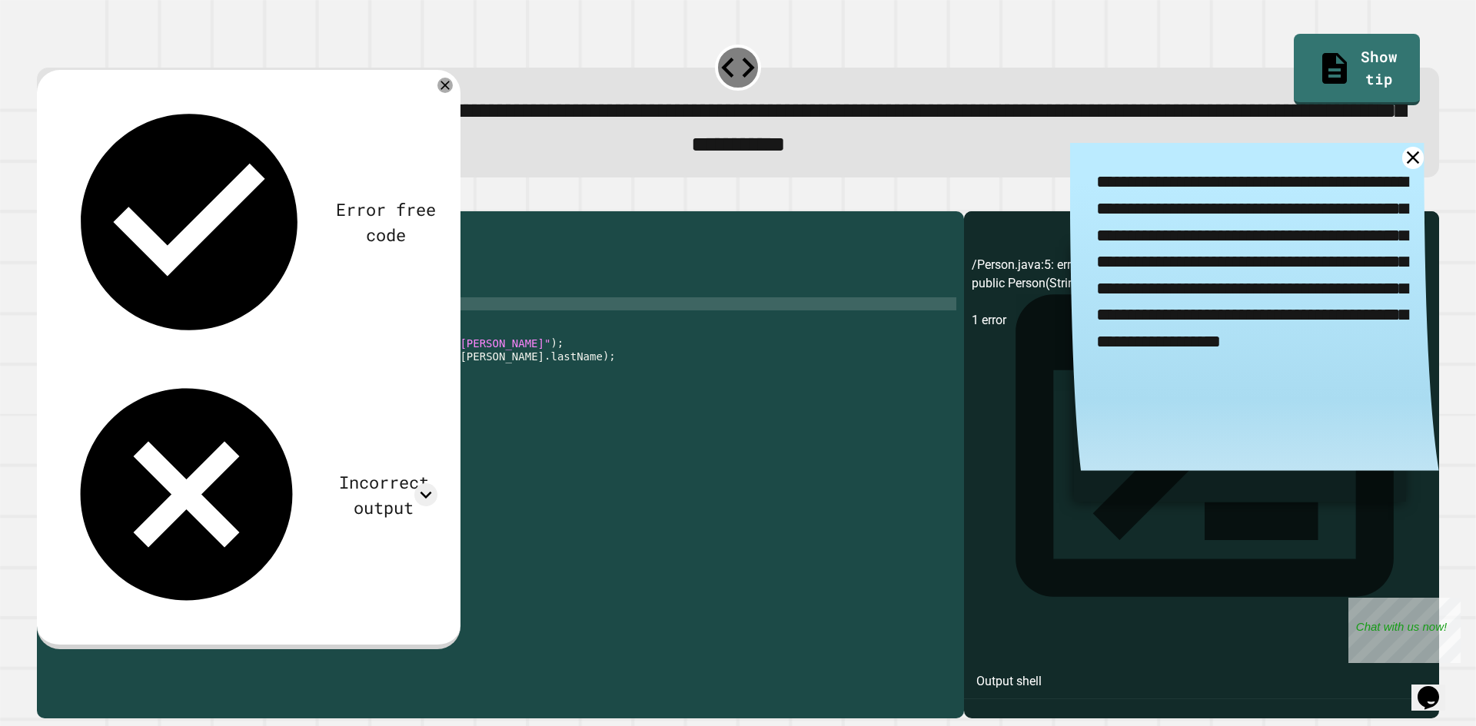
click at [238, 331] on div "public class Person { private String firstName ; private String lastName ; publ…" at bounding box center [516, 447] width 882 height 457
type textarea "**********"
click at [58, 208] on div "**********" at bounding box center [738, 363] width 1476 height 726
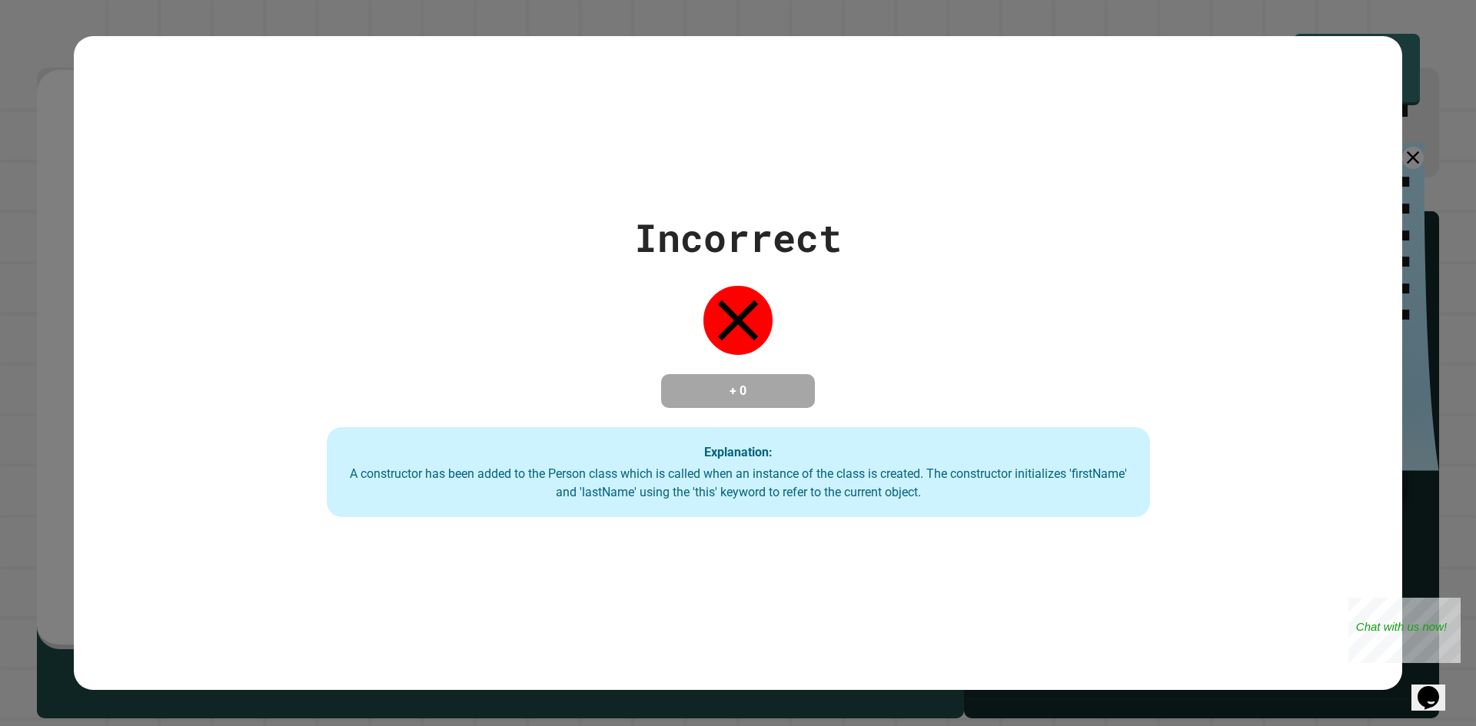
click at [0, 205] on div "Incorrect + 0 Explanation: A constructor has been added to the Person class whi…" at bounding box center [738, 363] width 1476 height 726
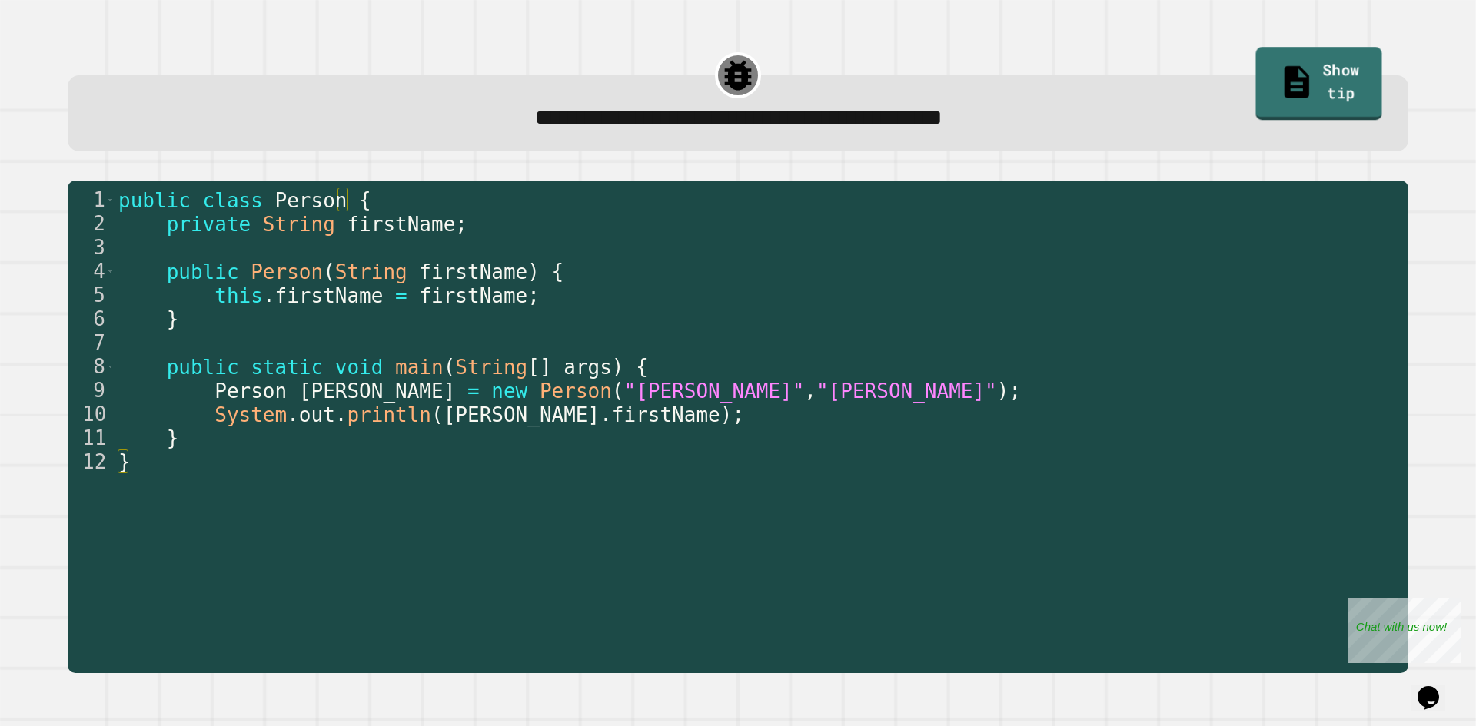
click at [1289, 86] on link "Show tip" at bounding box center [1319, 83] width 126 height 73
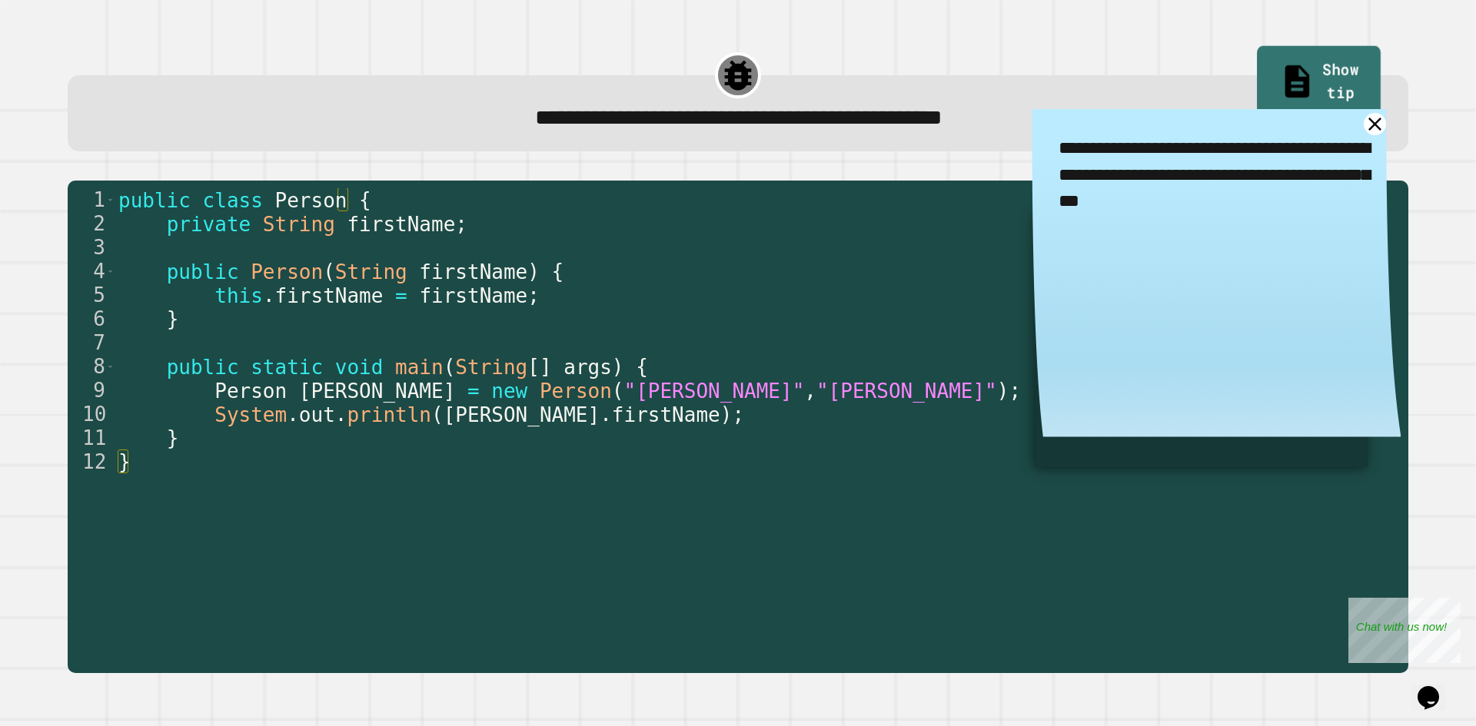
click at [1289, 86] on link "Show tip" at bounding box center [1319, 82] width 124 height 75
click at [1362, 125] on icon at bounding box center [1375, 124] width 27 height 27
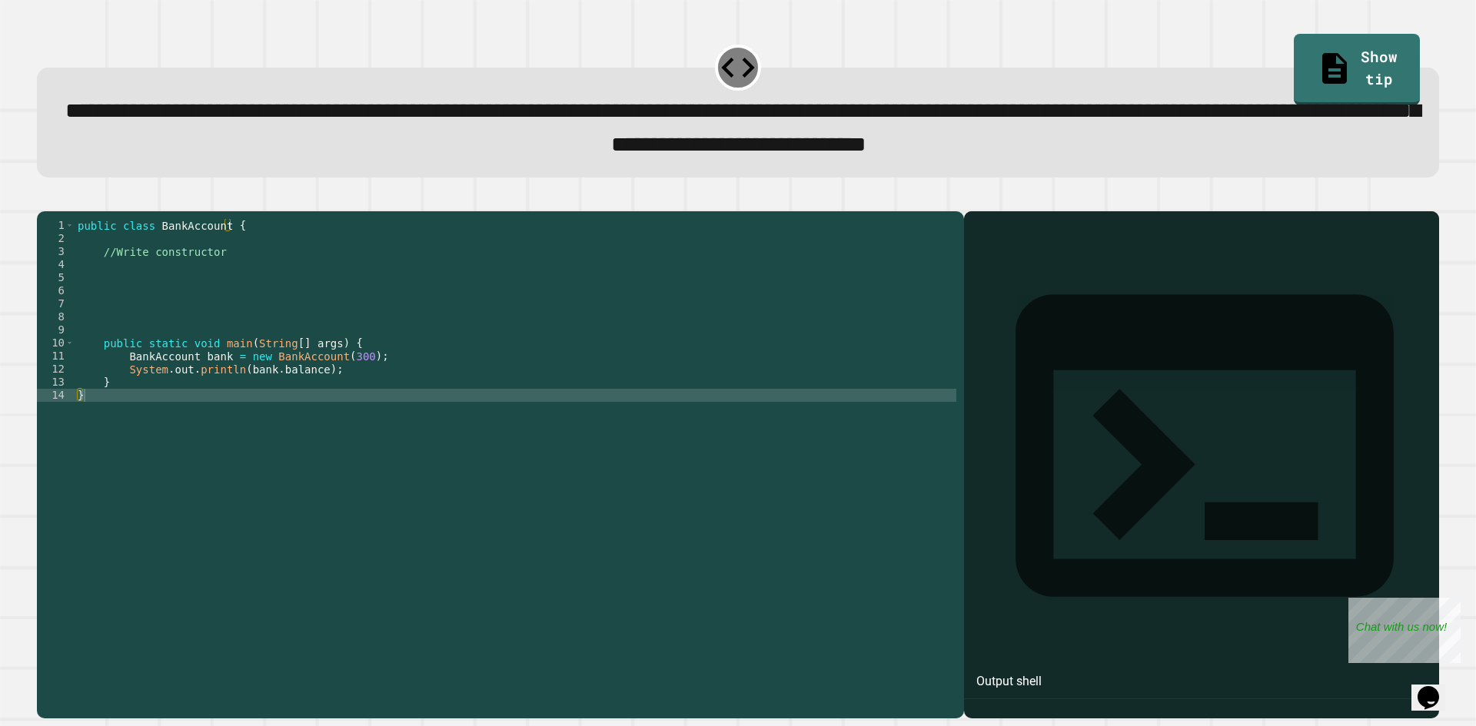
click at [205, 333] on div "public class BankAccount { //Write constructor public static void main ( String…" at bounding box center [516, 447] width 882 height 457
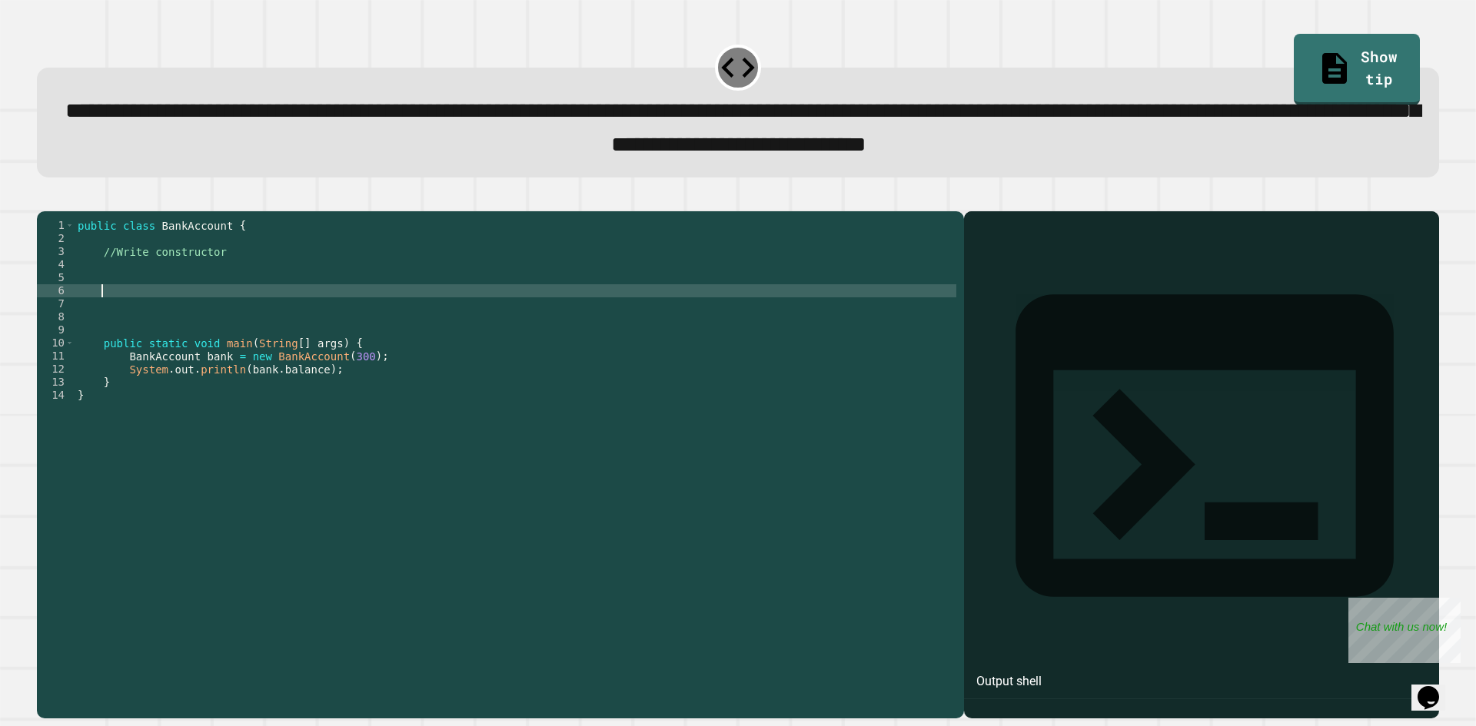
click at [205, 311] on div "public class BankAccount { //Write constructor public static void main ( String…" at bounding box center [516, 447] width 882 height 457
click at [206, 296] on div "public class BankAccount { //Write constructor public static void main ( String…" at bounding box center [516, 447] width 882 height 457
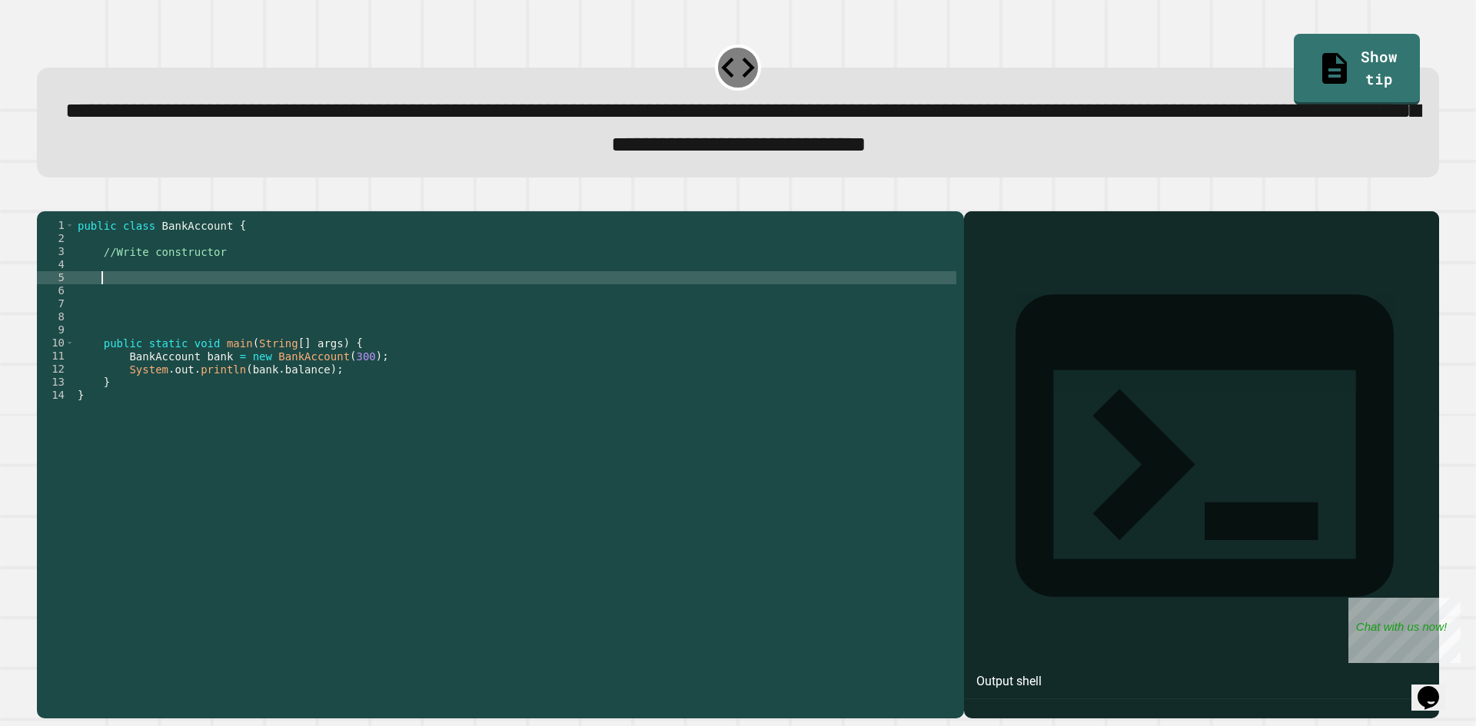
click at [211, 284] on div "public class BankAccount { //Write constructor public static void main ( String…" at bounding box center [516, 447] width 882 height 457
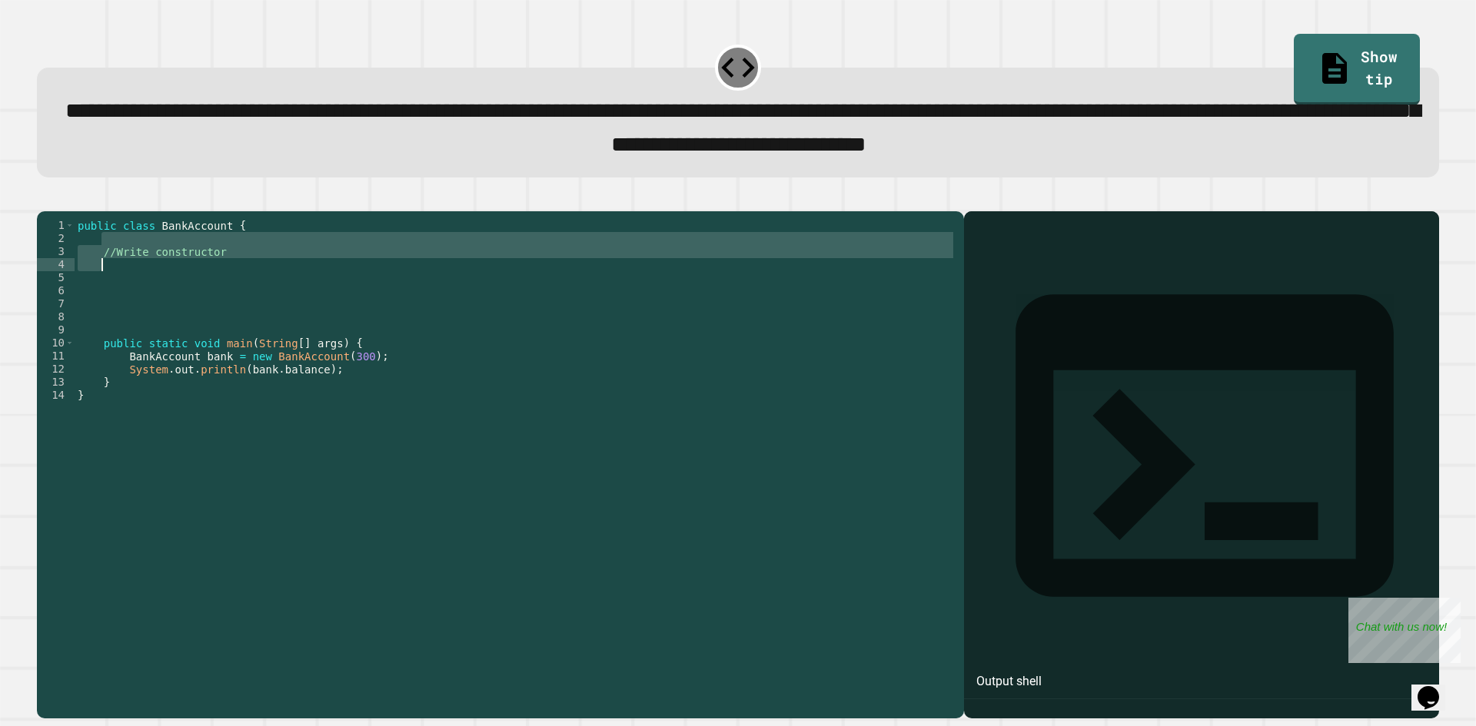
drag, startPoint x: 218, startPoint y: 265, endPoint x: 179, endPoint y: 285, distance: 43.3
click at [179, 285] on div "public class BankAccount { //Write constructor public static void main ( String…" at bounding box center [516, 447] width 882 height 457
click at [252, 286] on div "public class BankAccount { //Write constructor public static void main ( String…" at bounding box center [516, 434] width 882 height 431
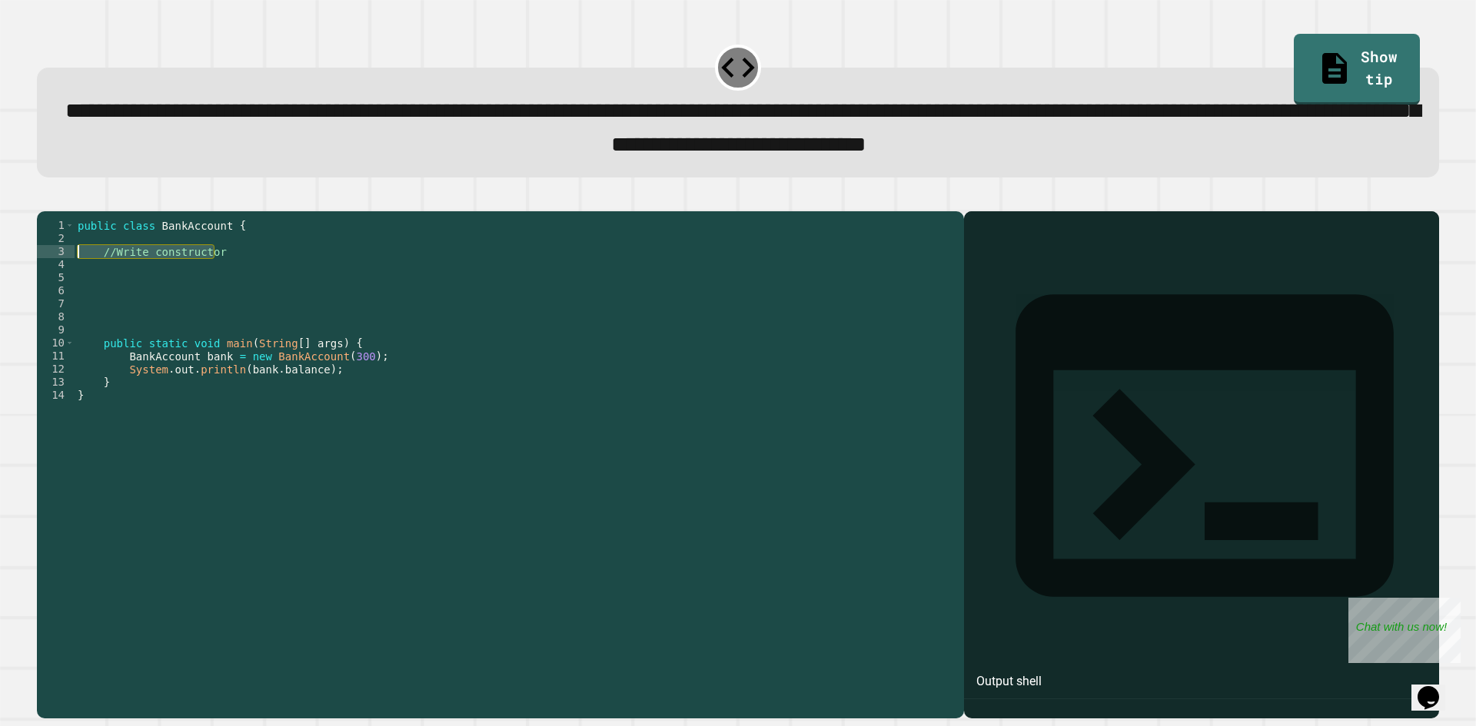
drag, startPoint x: 217, startPoint y: 278, endPoint x: 61, endPoint y: 278, distance: 155.3
click at [61, 278] on div "1 2 3 4 5 6 7 8 9 10 11 12 13 14 public class BankAccount { //Write constructor…" at bounding box center [496, 434] width 919 height 431
type textarea "**********"
click at [308, 276] on div "public class BankAccount { public BankAccount ( int balance ) public static voi…" at bounding box center [516, 447] width 882 height 457
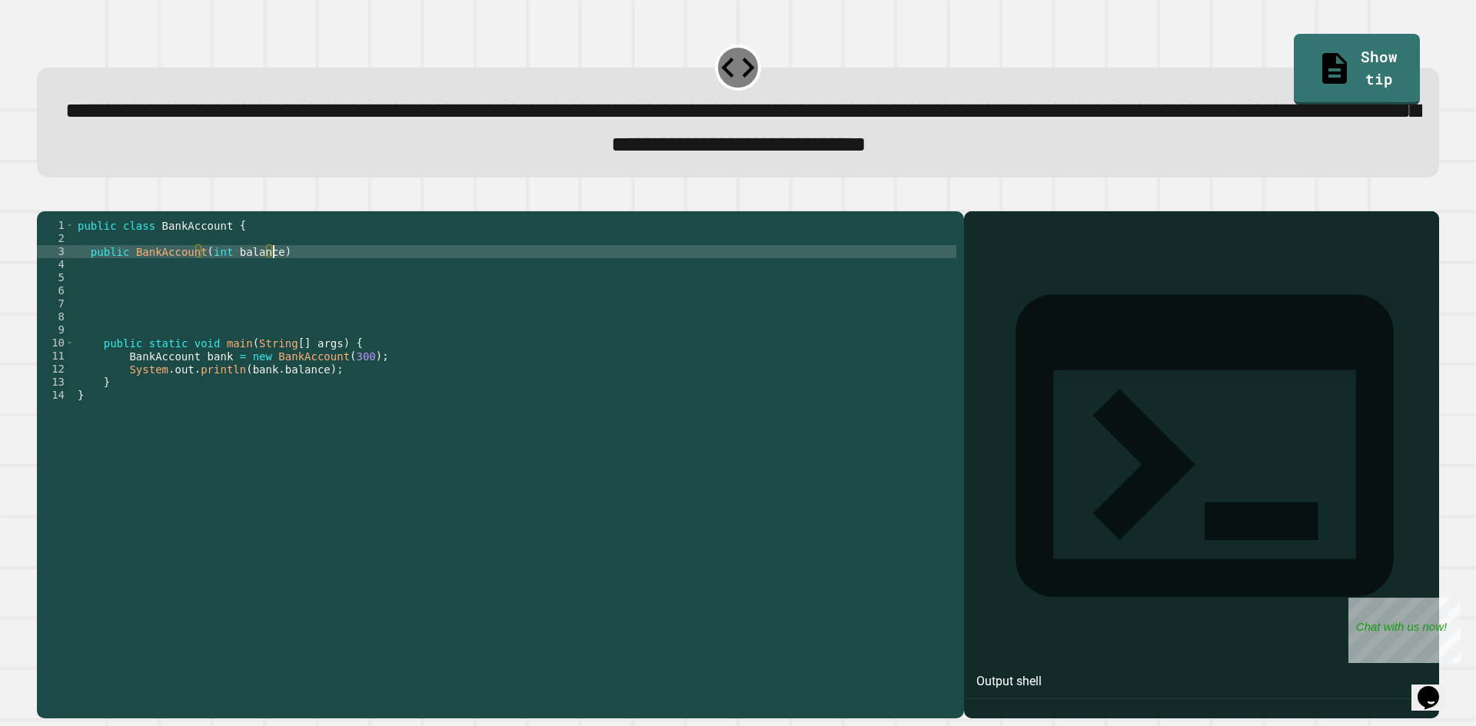
scroll to position [0, 13]
type textarea "**********"
click at [139, 307] on div "public class BankAccount { public BankAccount ( int balance ) { public static v…" at bounding box center [516, 447] width 882 height 457
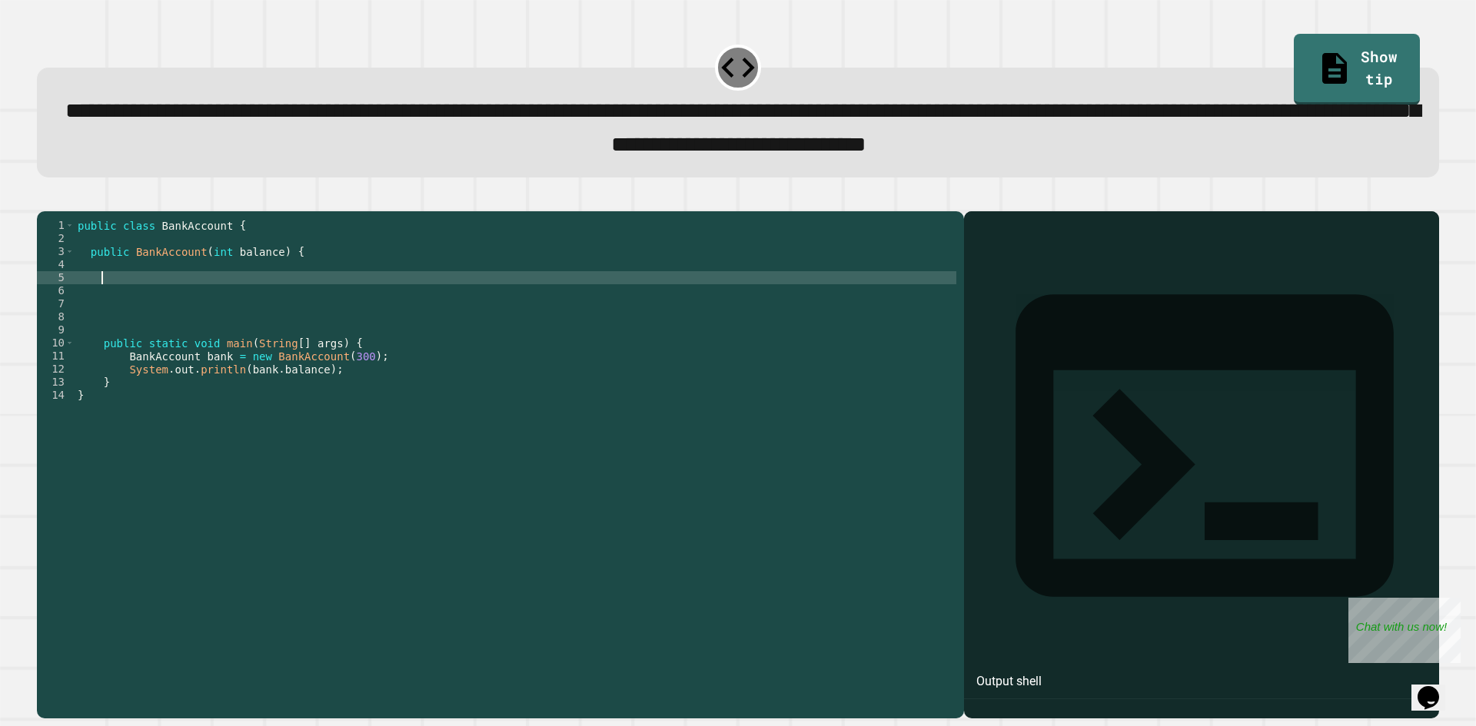
scroll to position [0, 1]
click at [85, 308] on div "public class BankAccount { public BankAccount ( int balance ) { public static v…" at bounding box center [516, 447] width 882 height 457
click at [95, 301] on div "public class BankAccount { public BankAccount ( int balance ) { public static v…" at bounding box center [516, 447] width 882 height 457
click at [91, 304] on div "public class BankAccount { public BankAccount ( int balance ) { public static v…" at bounding box center [516, 447] width 882 height 457
type textarea "*"
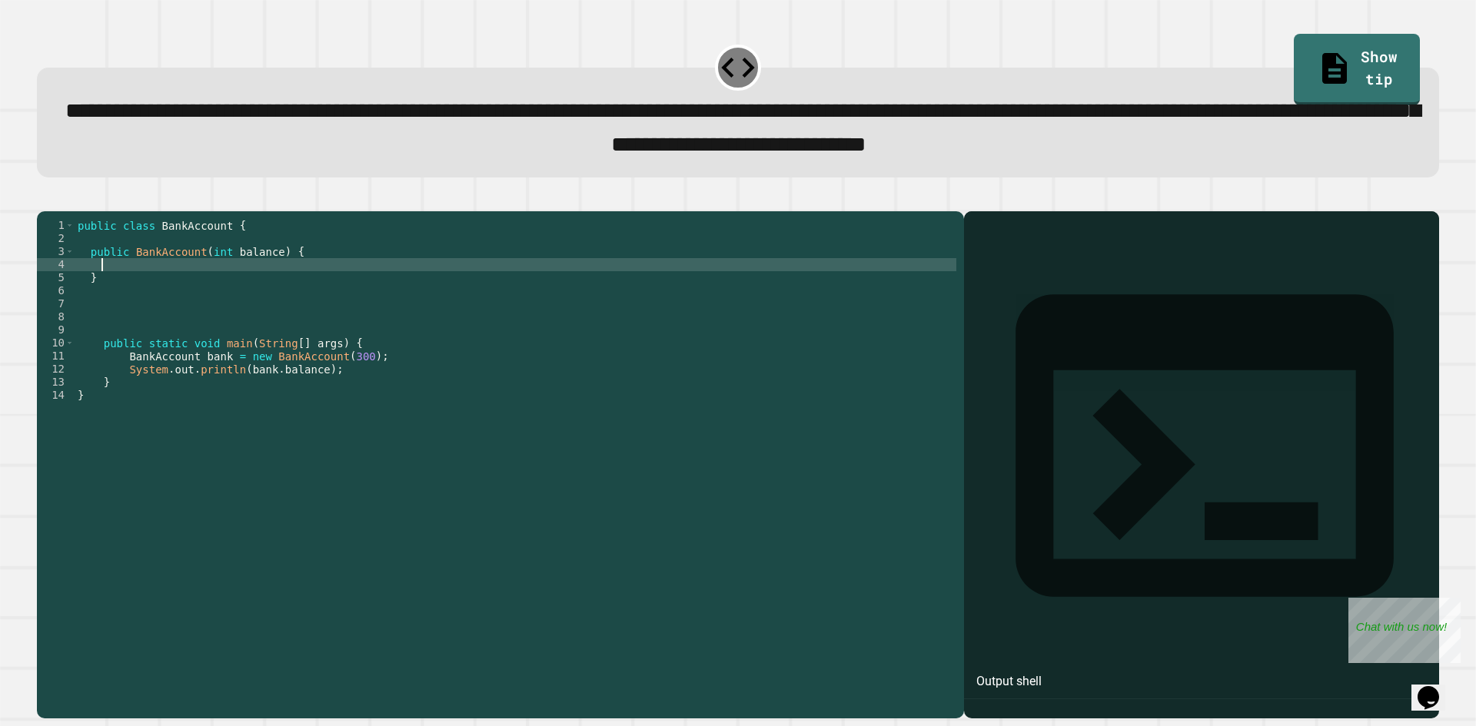
click at [161, 287] on div "public class BankAccount { public BankAccount ( int balance ) { } public static…" at bounding box center [516, 447] width 882 height 457
type textarea "**********"
click at [45, 198] on button "button" at bounding box center [45, 198] width 0 height 0
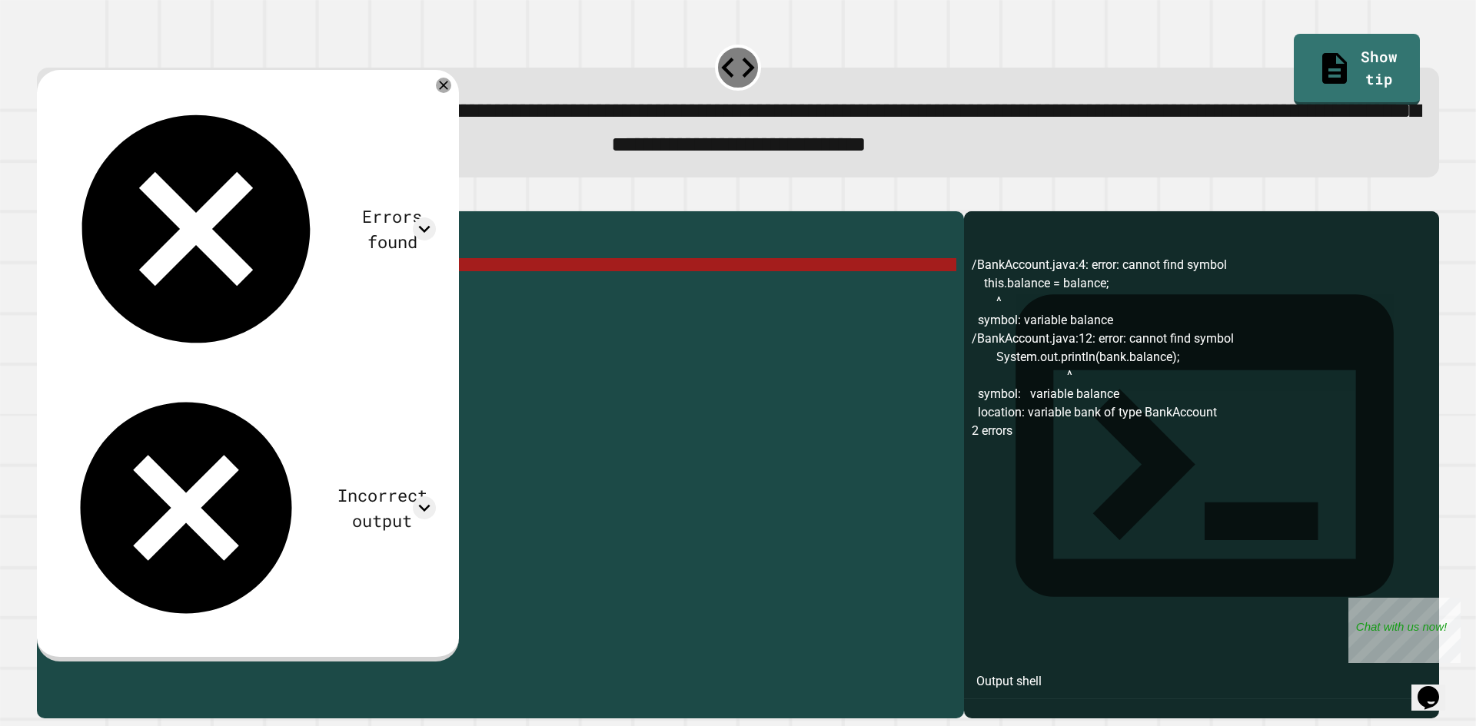
drag, startPoint x: 239, startPoint y: 287, endPoint x: 88, endPoint y: 287, distance: 151.4
click at [88, 287] on div "public class BankAccount { public BankAccount ( int balance ) { this . balance …" at bounding box center [516, 447] width 882 height 457
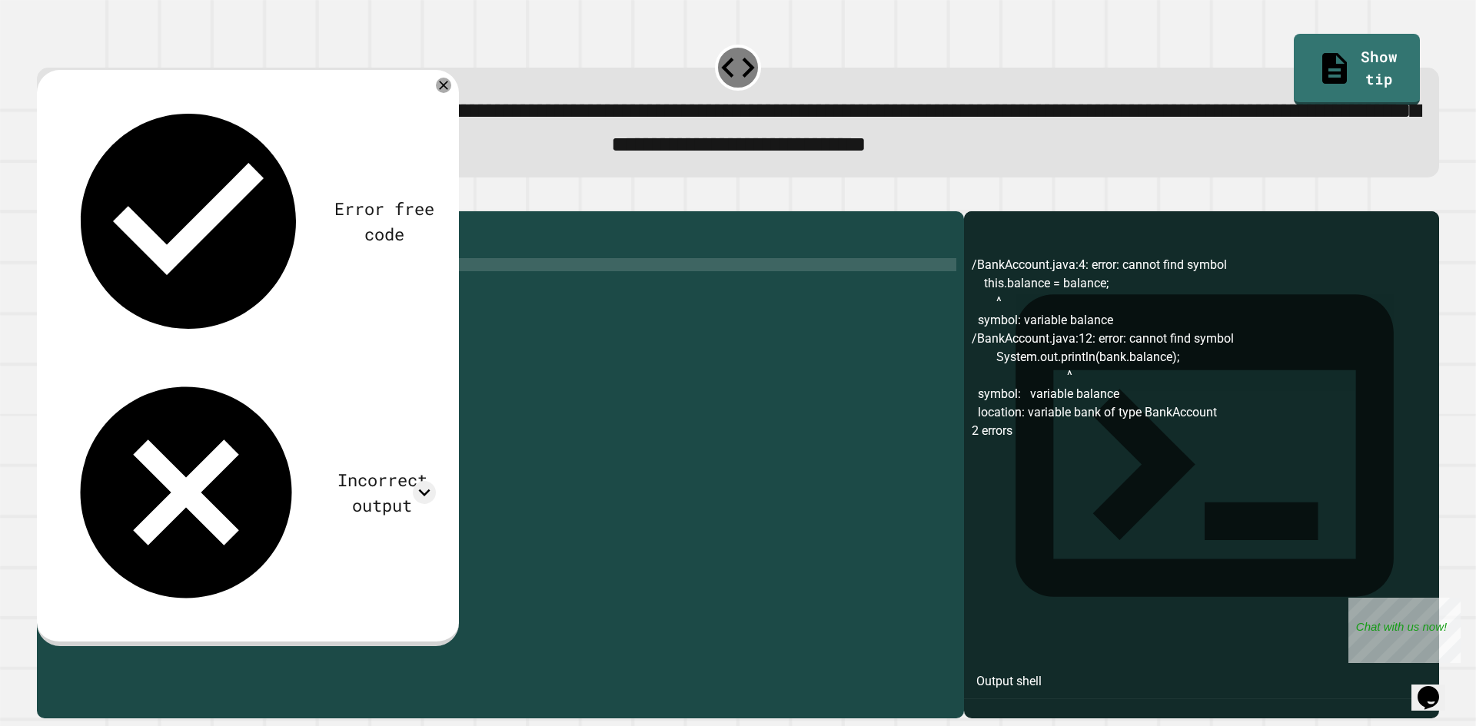
click at [58, 213] on icon "button" at bounding box center [55, 207] width 8 height 11
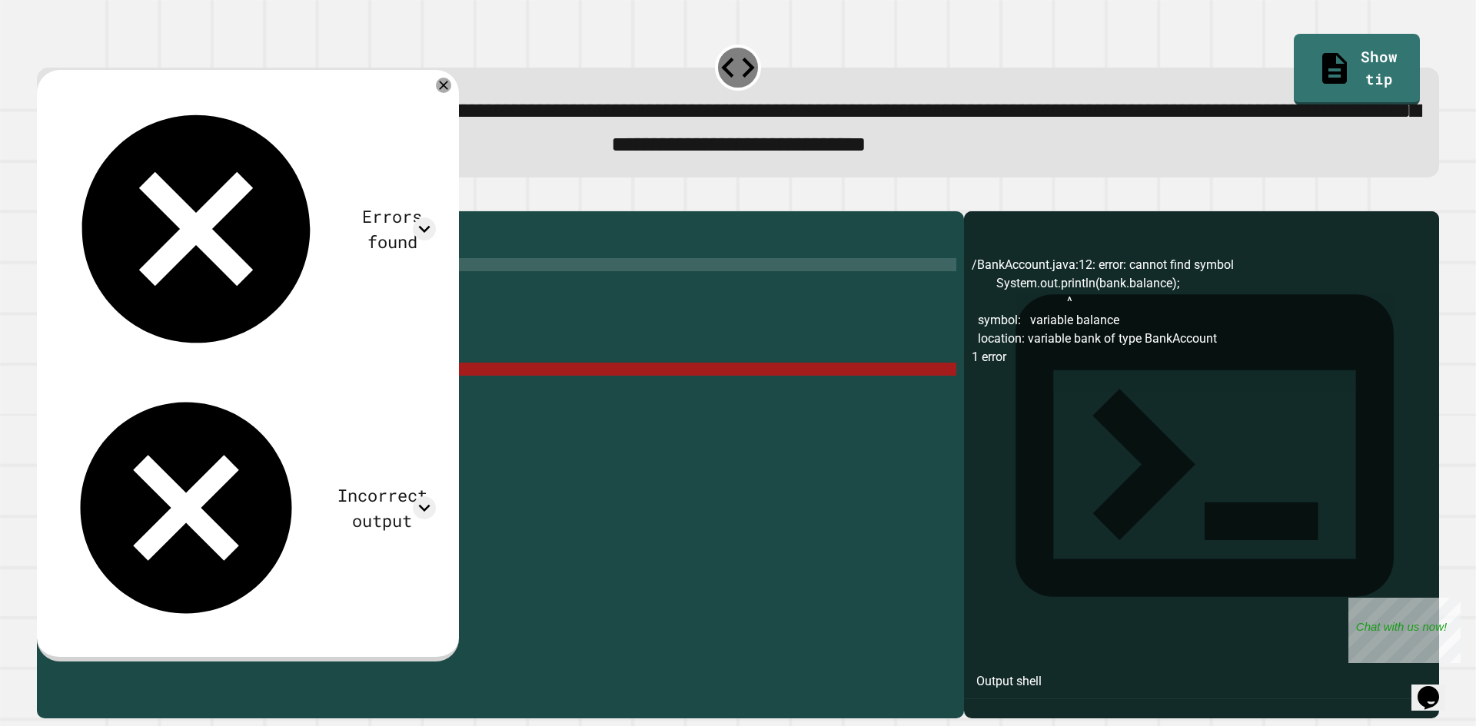
click at [972, 364] on div "/BankAccount.java:12: error: cannot find symbol System.out.println(bank.balance…" at bounding box center [1202, 488] width 460 height 464
click at [849, 211] on div at bounding box center [738, 202] width 1402 height 18
click at [787, 267] on div "public class BankAccount { public BankAccount ( int balance ) { } public static…" at bounding box center [516, 447] width 882 height 457
click at [721, 290] on div "public class BankAccount { public BankAccount ( int balance ) { } public static…" at bounding box center [516, 447] width 882 height 457
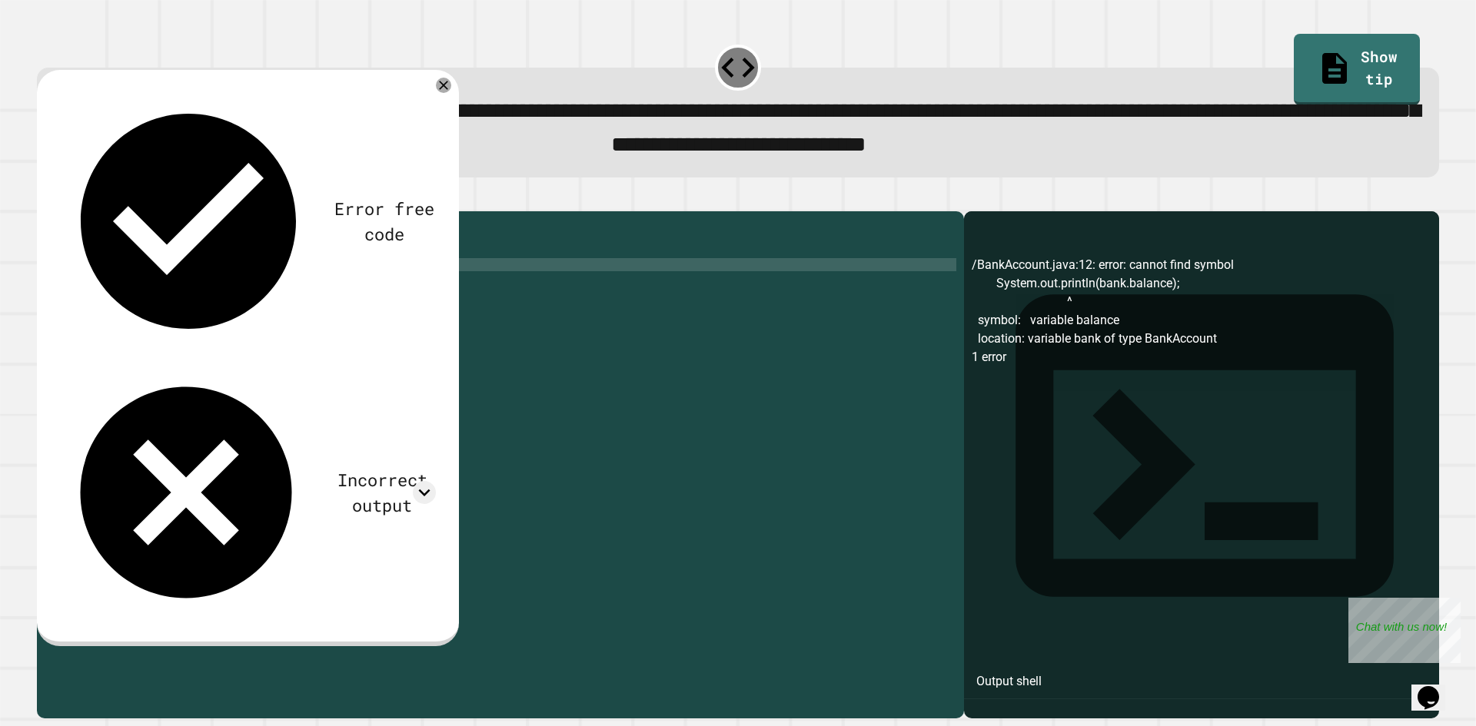
scroll to position [0, 12]
click at [45, 198] on icon "button" at bounding box center [45, 198] width 0 height 0
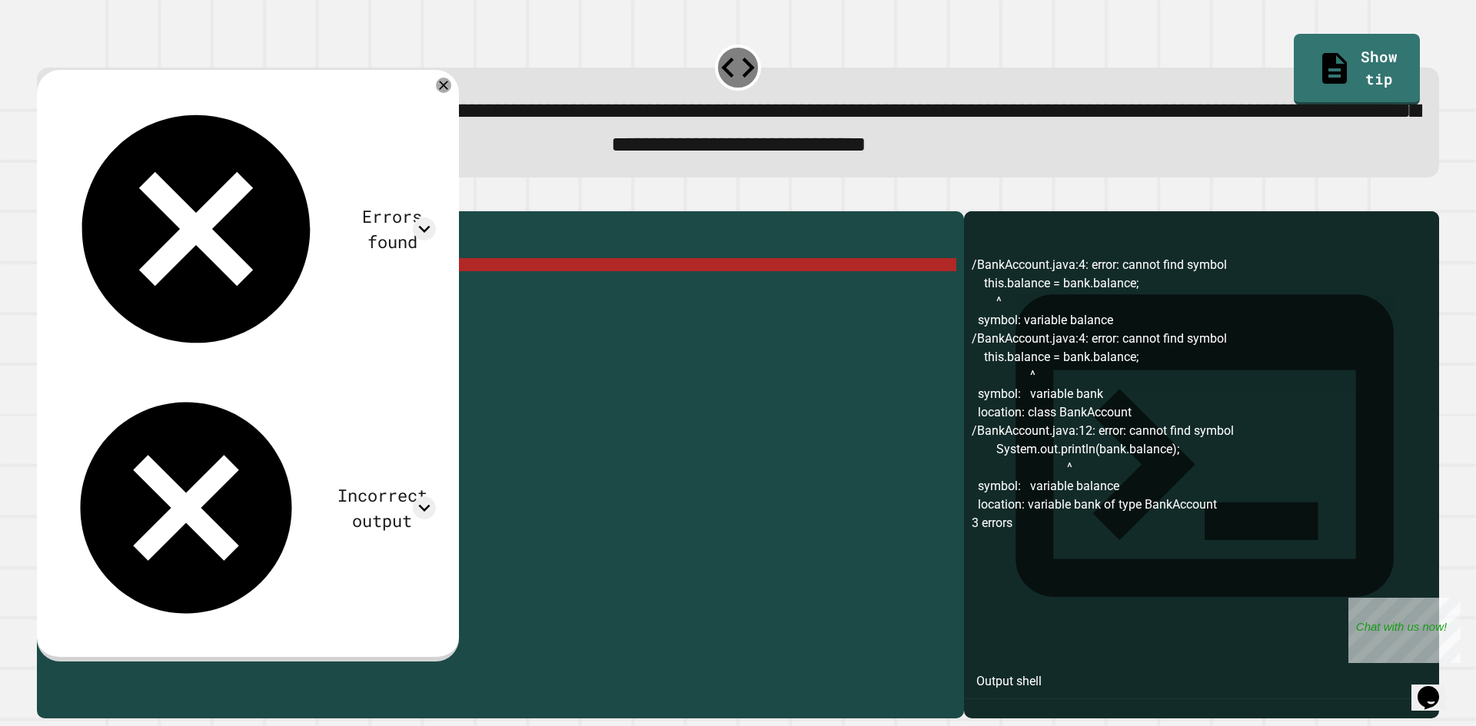
scroll to position [0, 2]
drag, startPoint x: 278, startPoint y: 296, endPoint x: 90, endPoint y: 284, distance: 188.7
click at [90, 284] on div "public class BankAccount { public BankAccount ( int balance ) { this . balance …" at bounding box center [516, 447] width 882 height 457
type textarea "**********"
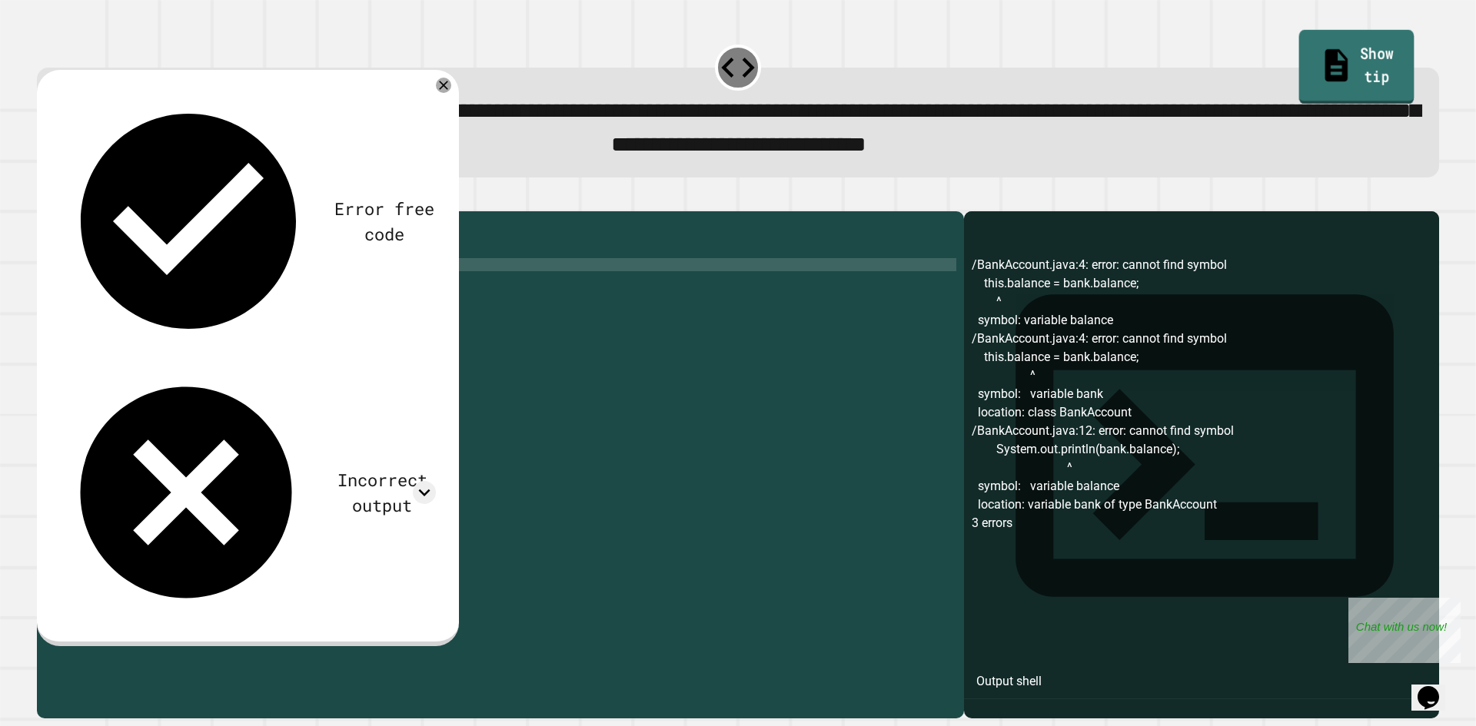
click at [1347, 52] on link "Show tip" at bounding box center [1356, 67] width 115 height 75
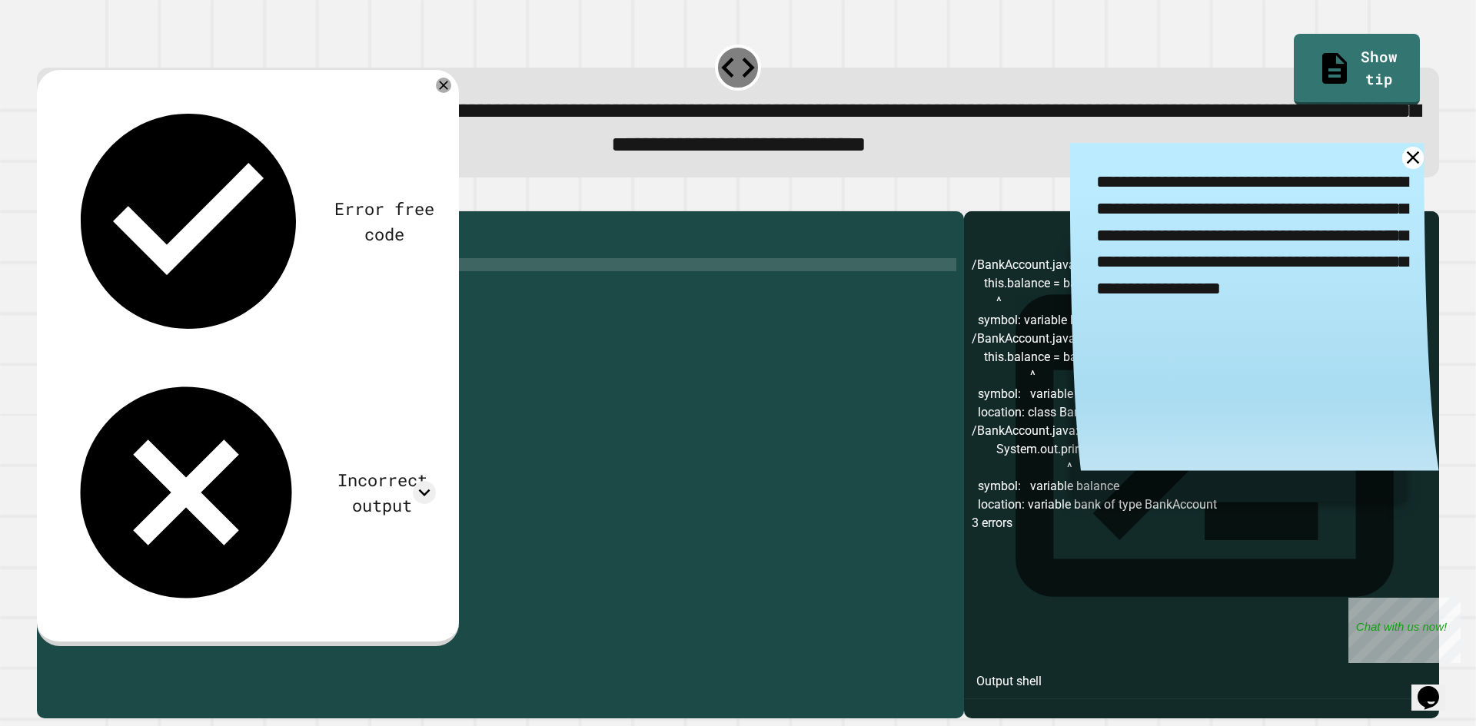
drag, startPoint x: 1342, startPoint y: 174, endPoint x: 1373, endPoint y: 181, distance: 31.4
click at [1414, 155] on div "**********" at bounding box center [737, 107] width 1417 height 156
click at [1318, 196] on textarea "**********" at bounding box center [1254, 249] width 369 height 212
click at [143, 297] on div "public class BankAccount { public BankAccount ( int balance ) { public static v…" at bounding box center [516, 447] width 882 height 457
click at [151, 291] on div "public class BankAccount { public BankAccount ( int balance ) { public static v…" at bounding box center [516, 447] width 882 height 457
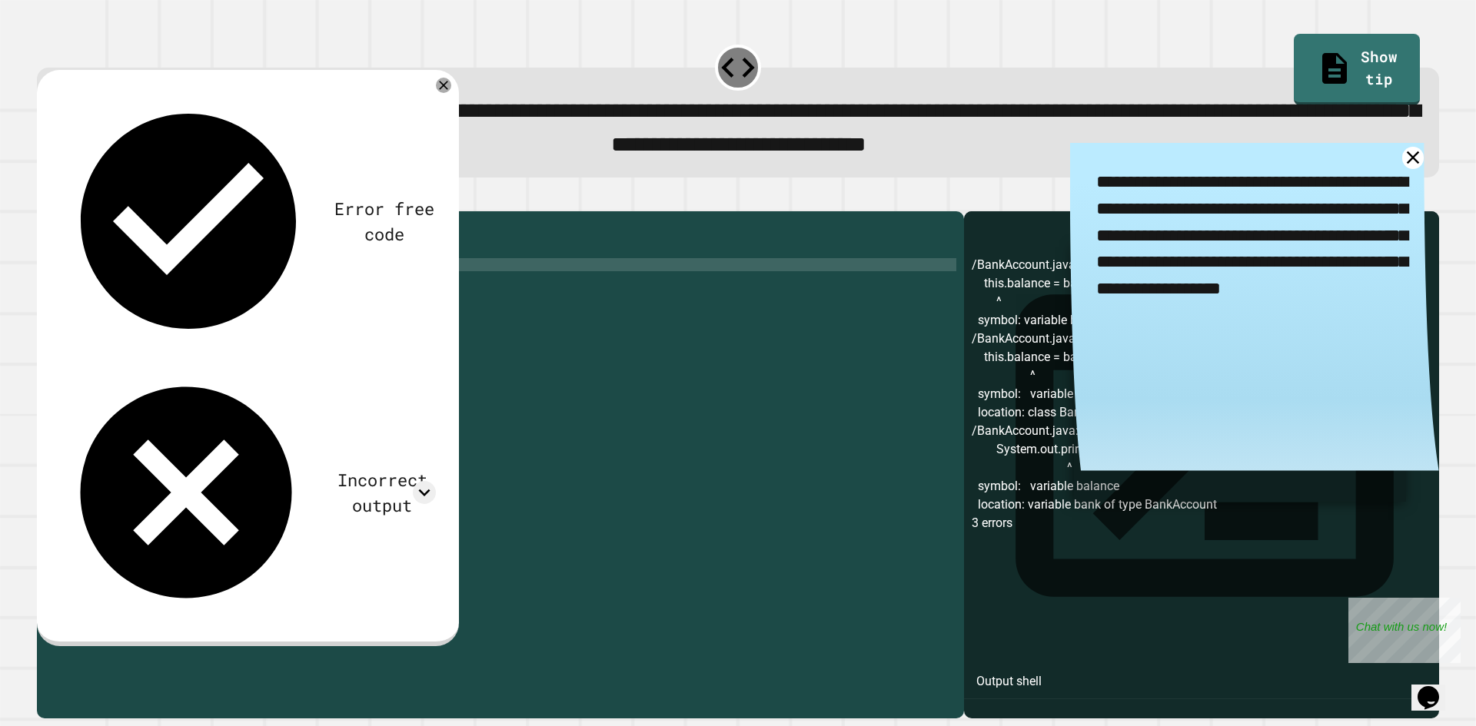
scroll to position [0, 5]
type textarea "*"
click at [452, 85] on icon at bounding box center [444, 85] width 16 height 16
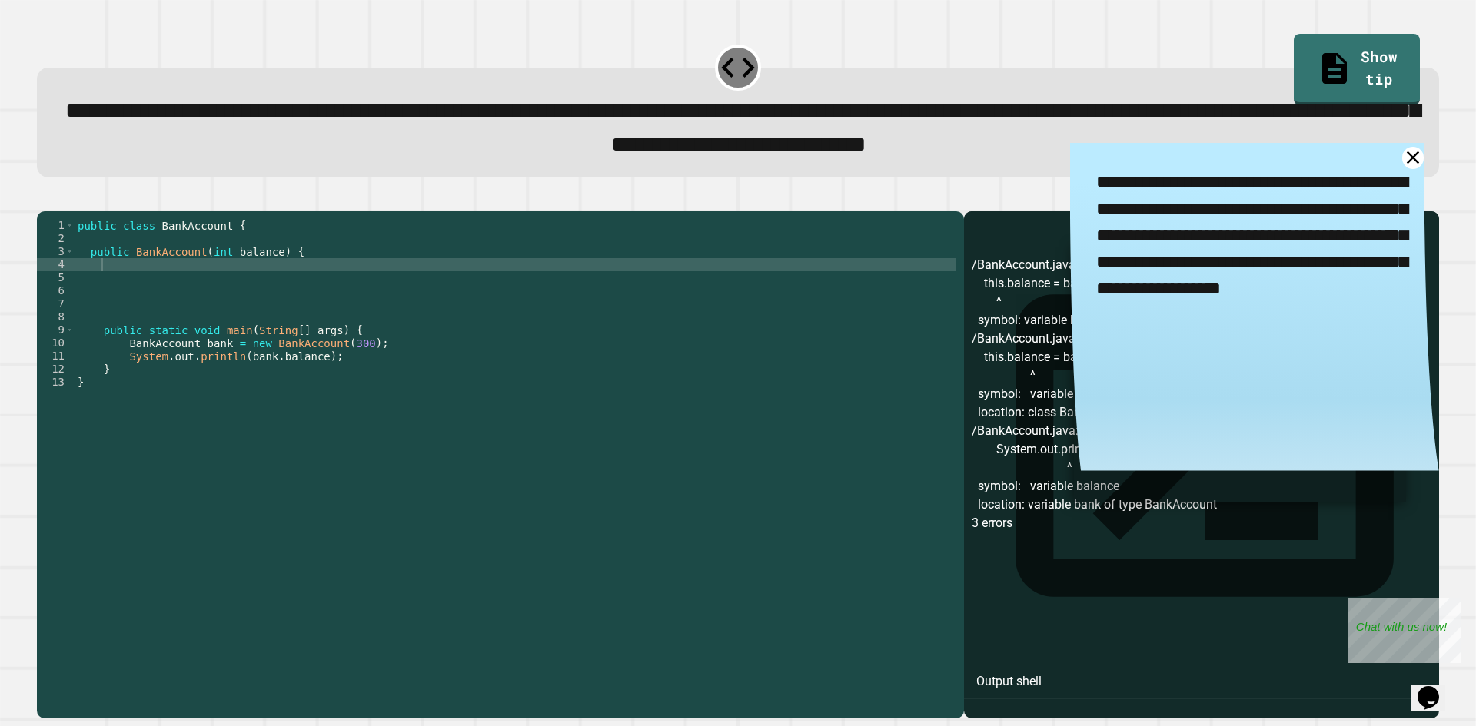
click at [832, 118] on span "**********" at bounding box center [742, 127] width 1354 height 55
drag, startPoint x: 1088, startPoint y: 112, endPoint x: 816, endPoint y: 85, distance: 273.4
click at [816, 85] on div "**********" at bounding box center [738, 123] width 1402 height 110
click at [948, 84] on div "**********" at bounding box center [738, 123] width 1402 height 110
drag, startPoint x: 199, startPoint y: 275, endPoint x: 294, endPoint y: 281, distance: 94.7
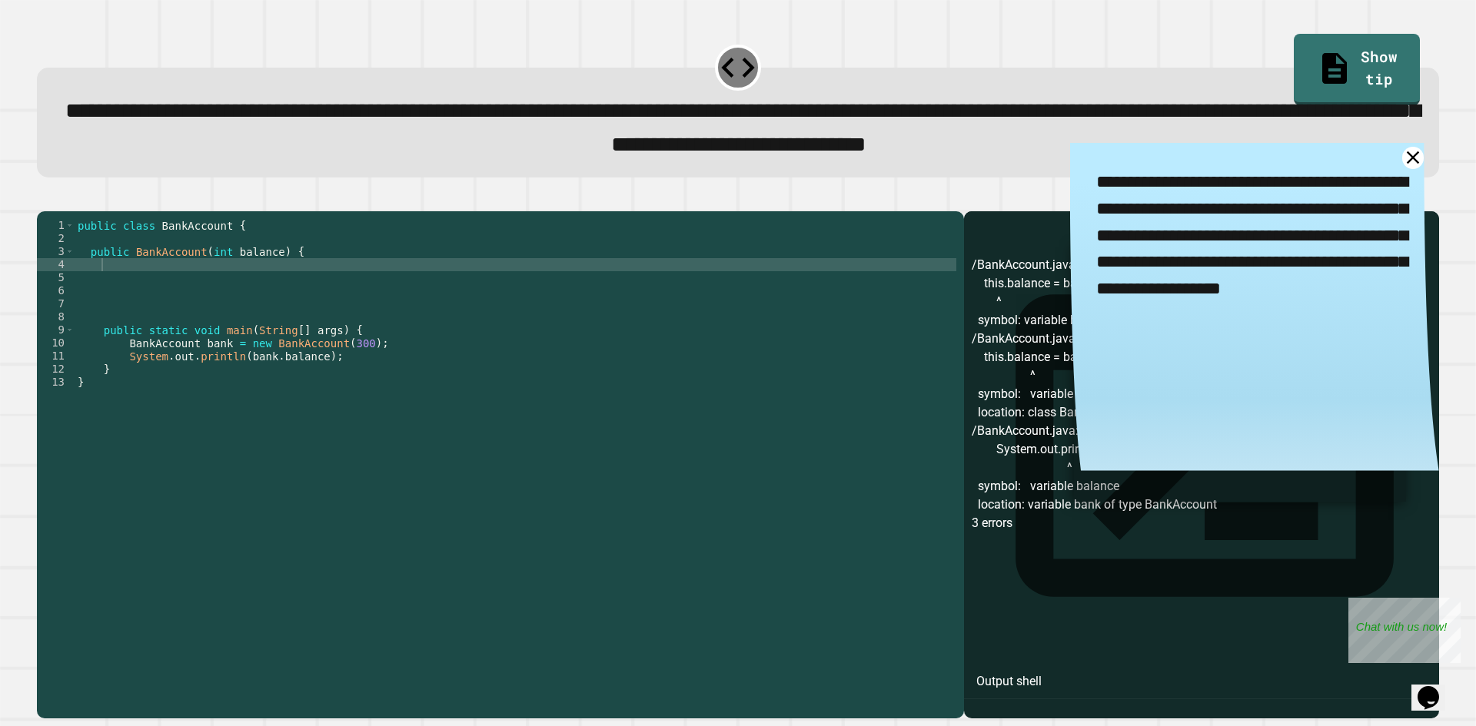
click at [284, 281] on div "public class BankAccount { public BankAccount ( int balance ) { public static v…" at bounding box center [516, 447] width 882 height 457
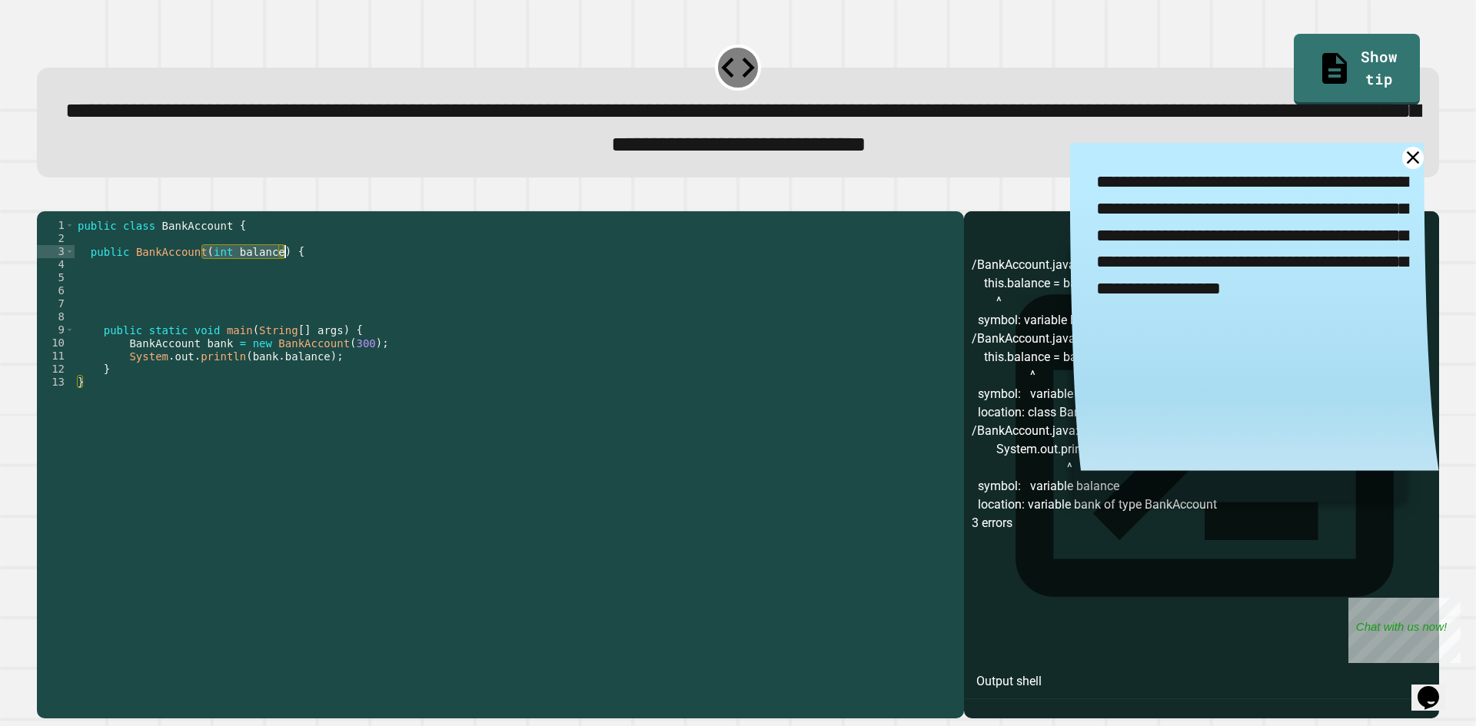
click at [498, 294] on div "public class BankAccount { public BankAccount ( int balance ) { public static v…" at bounding box center [516, 447] width 882 height 457
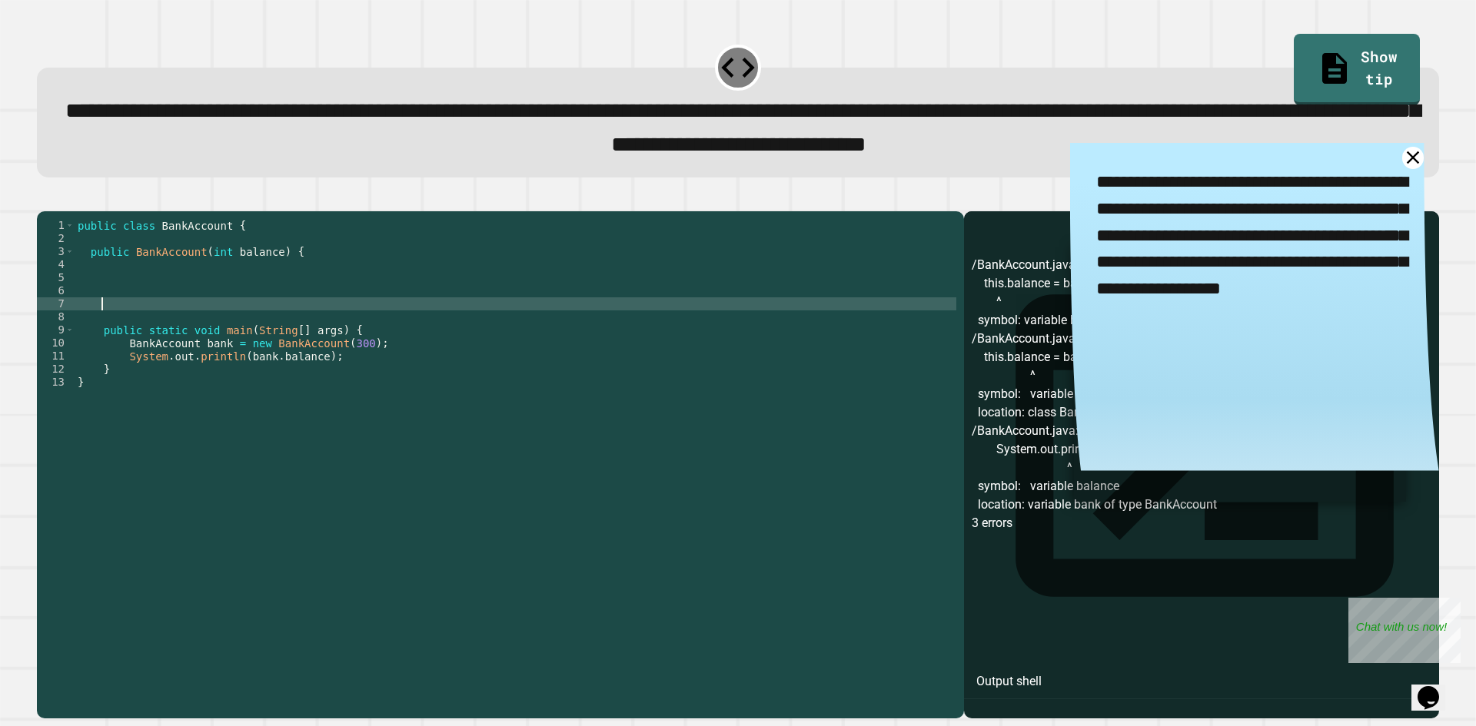
click at [474, 326] on div "public class BankAccount { public BankAccount ( int balance ) { public static v…" at bounding box center [516, 447] width 882 height 457
click at [497, 281] on div "public class BankAccount { public BankAccount ( int balance ) { public static v…" at bounding box center [516, 447] width 882 height 457
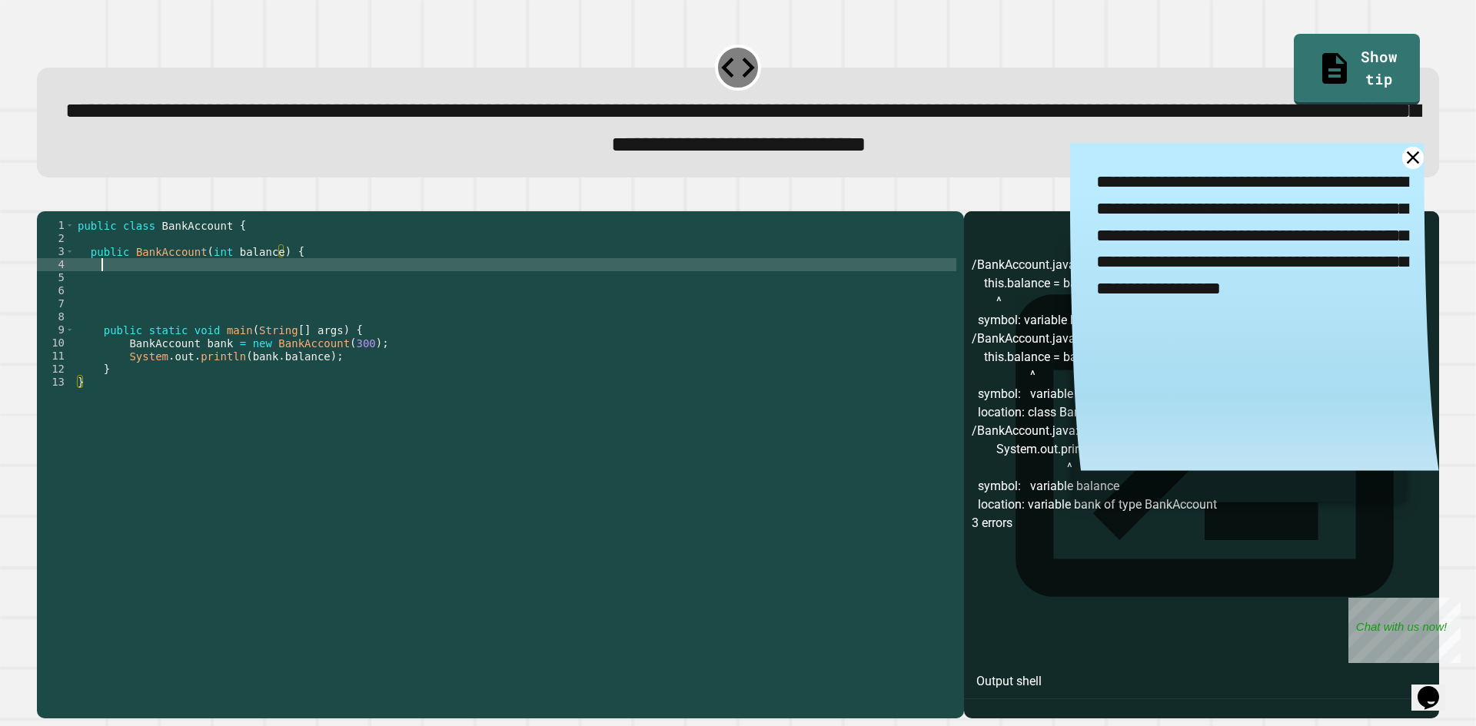
click at [490, 293] on div "public class BankAccount { public BankAccount ( int balance ) { public static v…" at bounding box center [516, 447] width 882 height 457
click at [45, 198] on icon "button" at bounding box center [45, 198] width 0 height 0
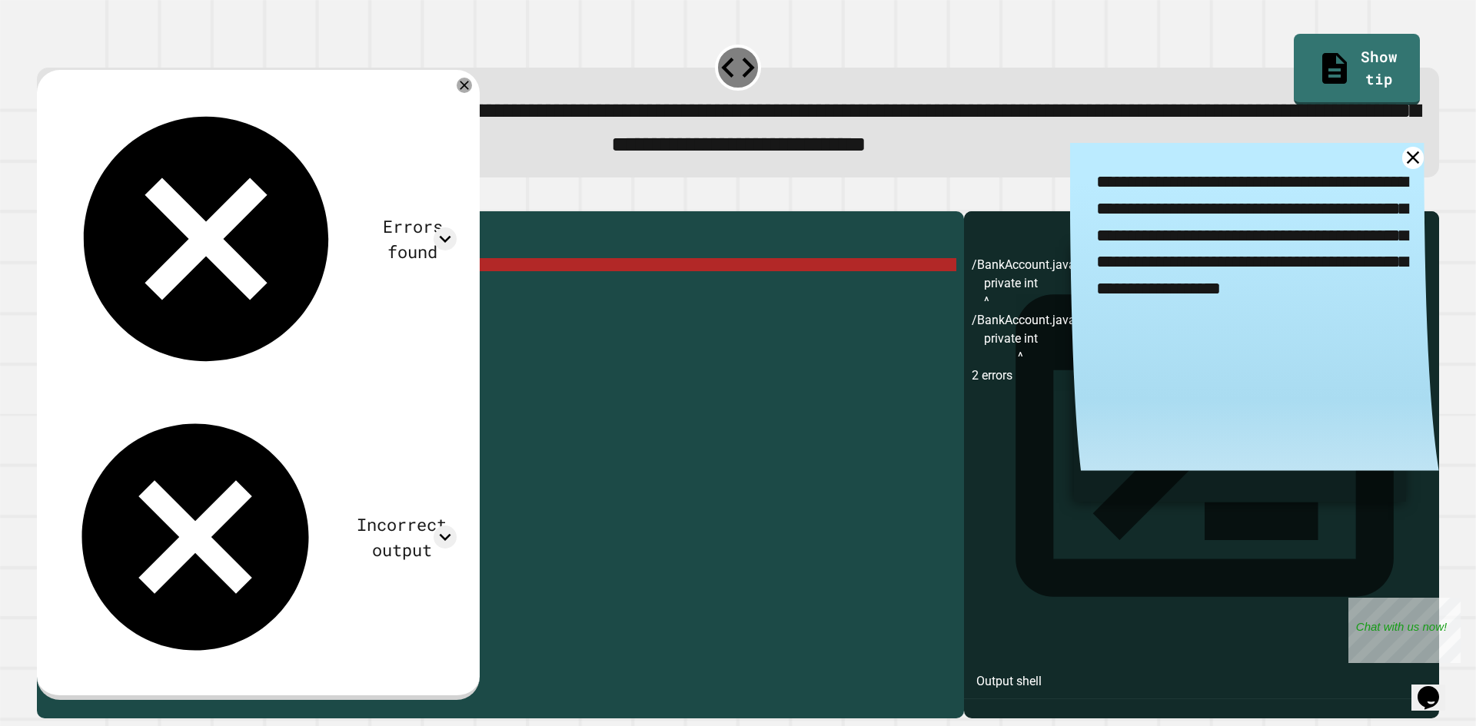
scroll to position [0, 1]
click at [187, 298] on div "public class BankAccount { public BankAccount ( int balance ) { private int pub…" at bounding box center [516, 447] width 882 height 457
click at [194, 291] on div "public class BankAccount { public BankAccount ( int balance ) { private int pub…" at bounding box center [516, 447] width 882 height 457
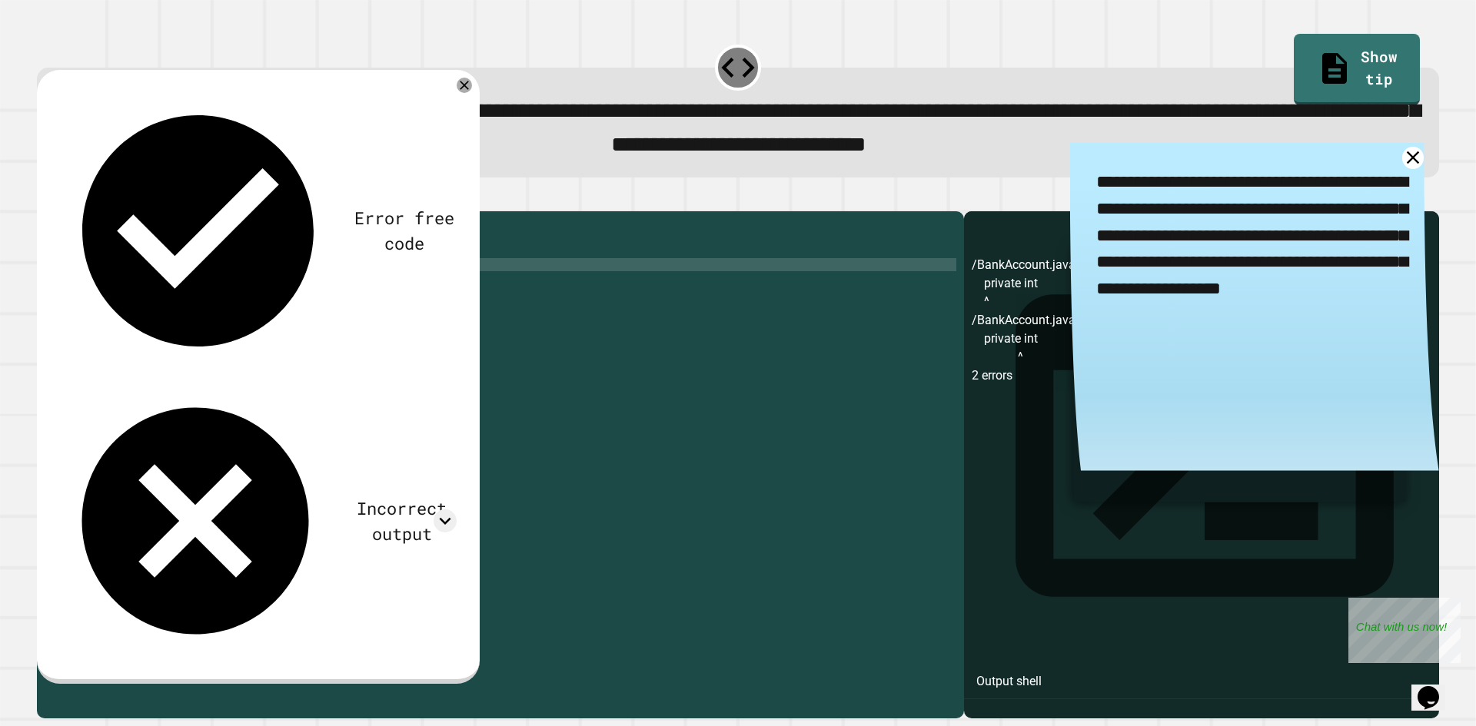
scroll to position [0, 8]
type textarea "**********"
click at [107, 308] on div "public class BankAccount { public BankAccount ( int balance ) { private int bal…" at bounding box center [516, 447] width 882 height 457
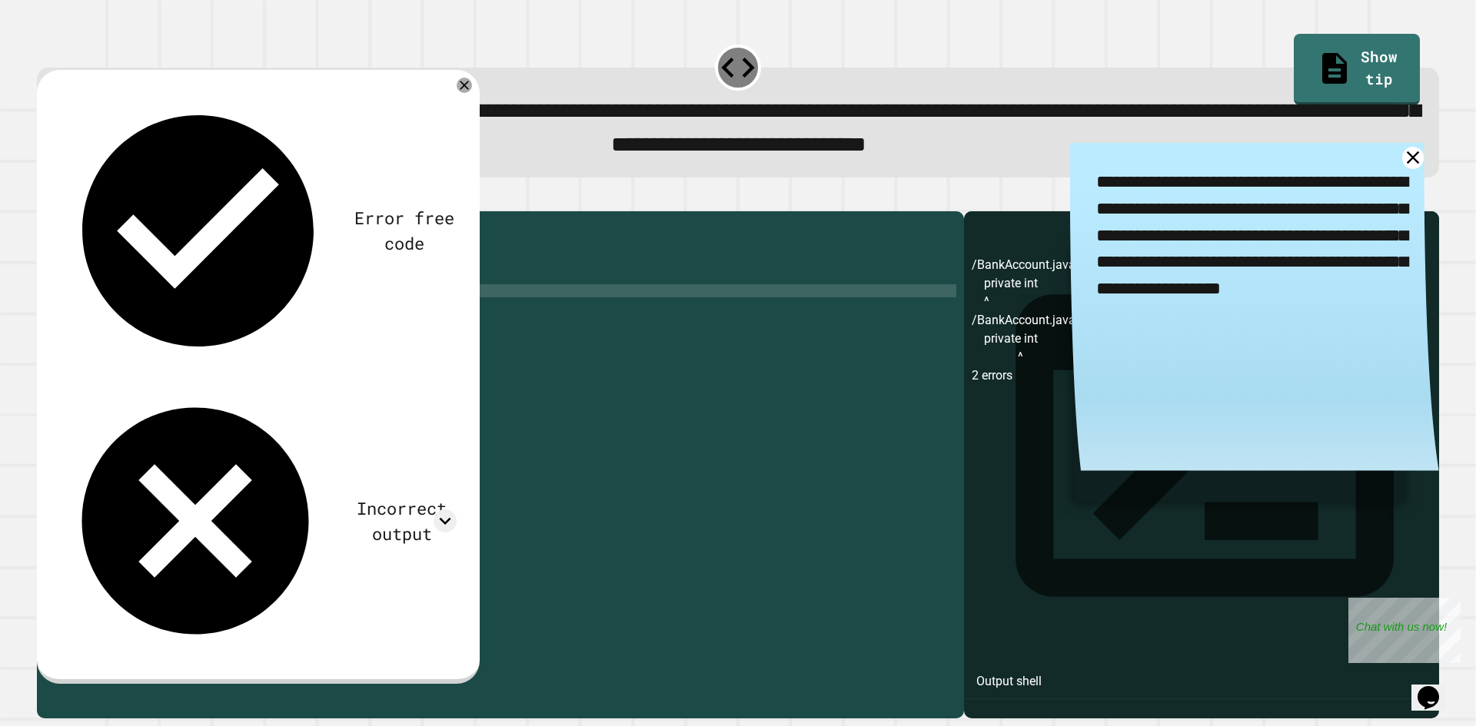
scroll to position [0, 1]
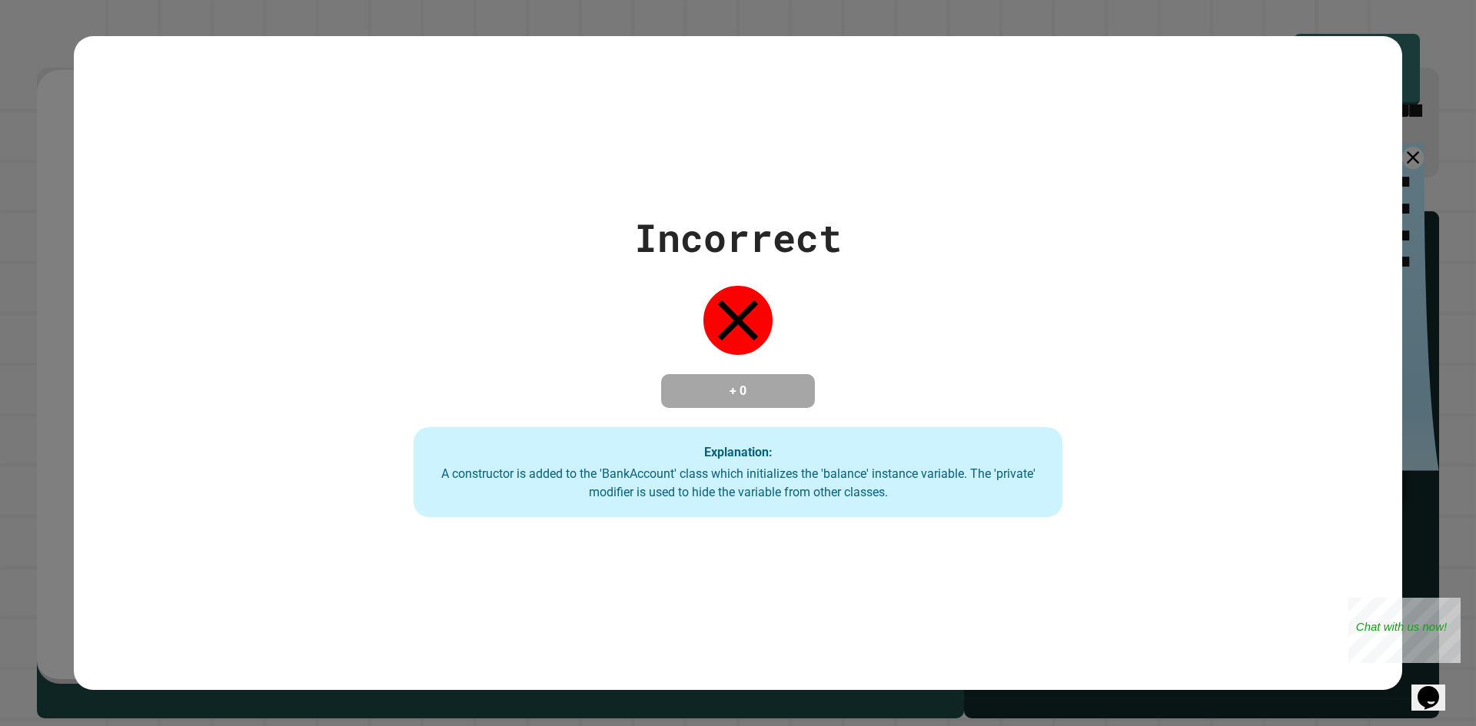
click at [43, 338] on div "Incorrect + 0 Explanation: A constructor is added to the 'BankAccount' class wh…" at bounding box center [738, 363] width 1476 height 726
drag, startPoint x: 1430, startPoint y: 95, endPoint x: 1435, endPoint y: 104, distance: 10.7
click at [1435, 104] on div "Incorrect + 0 Explanation: A constructor is added to the 'BankAccount' class wh…" at bounding box center [738, 363] width 1476 height 726
drag, startPoint x: 1454, startPoint y: 73, endPoint x: 1435, endPoint y: 95, distance: 29.4
click at [1454, 74] on div "Incorrect + 0 Explanation: A constructor is added to the 'BankAccount' class wh…" at bounding box center [738, 363] width 1476 height 726
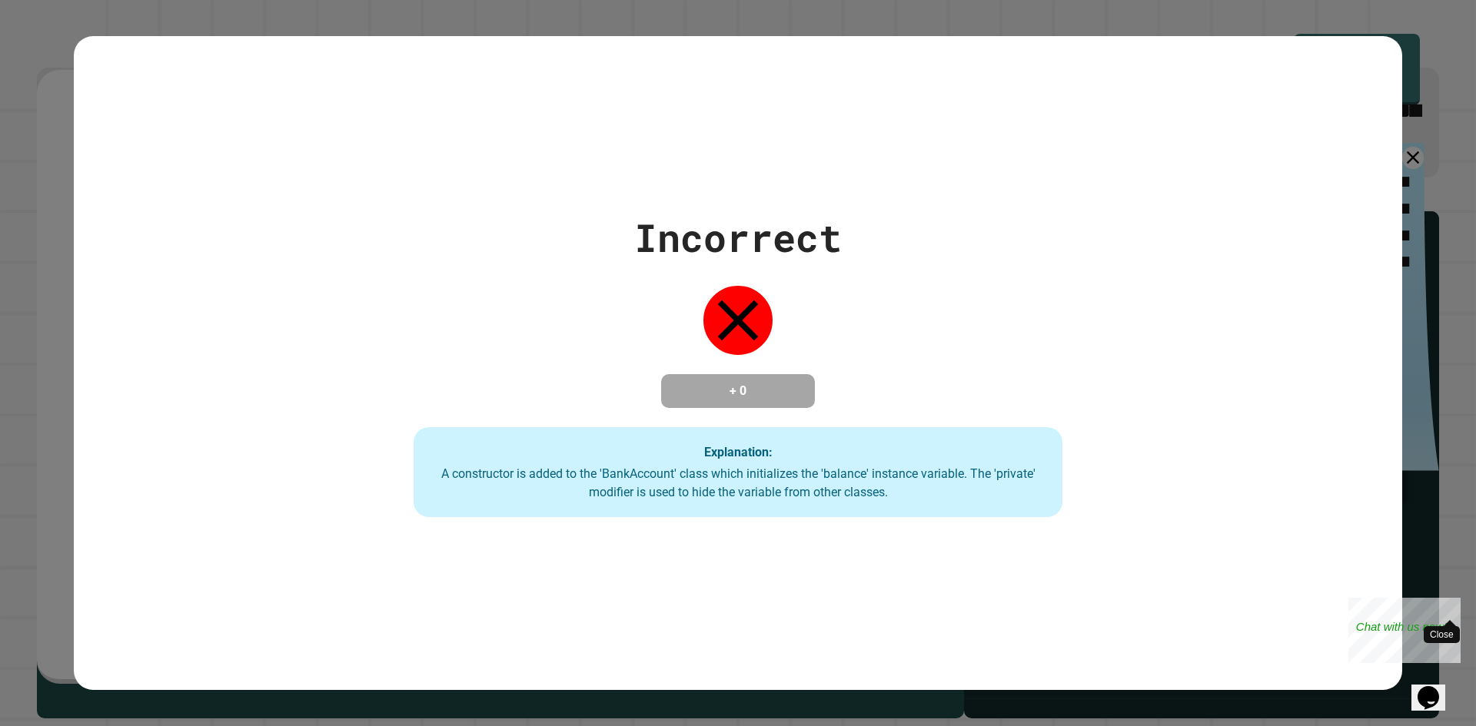
click at [1455, 607] on div "Close" at bounding box center [1449, 607] width 19 height 19
click at [1363, 331] on div "Incorrect + 0 Explanation: A constructor is added to the 'BankAccount' class wh…" at bounding box center [738, 363] width 1328 height 309
click at [1405, 244] on div "Incorrect + 0 Explanation: A constructor is added to the 'BankAccount' class wh…" at bounding box center [738, 363] width 1476 height 726
click at [527, 118] on div "Incorrect + 0 Explanation: A constructor is added to the 'BankAccount' class wh…" at bounding box center [738, 363] width 1328 height 654
click at [710, 291] on icon at bounding box center [737, 320] width 69 height 69
